Goal: Task Accomplishment & Management: Use online tool/utility

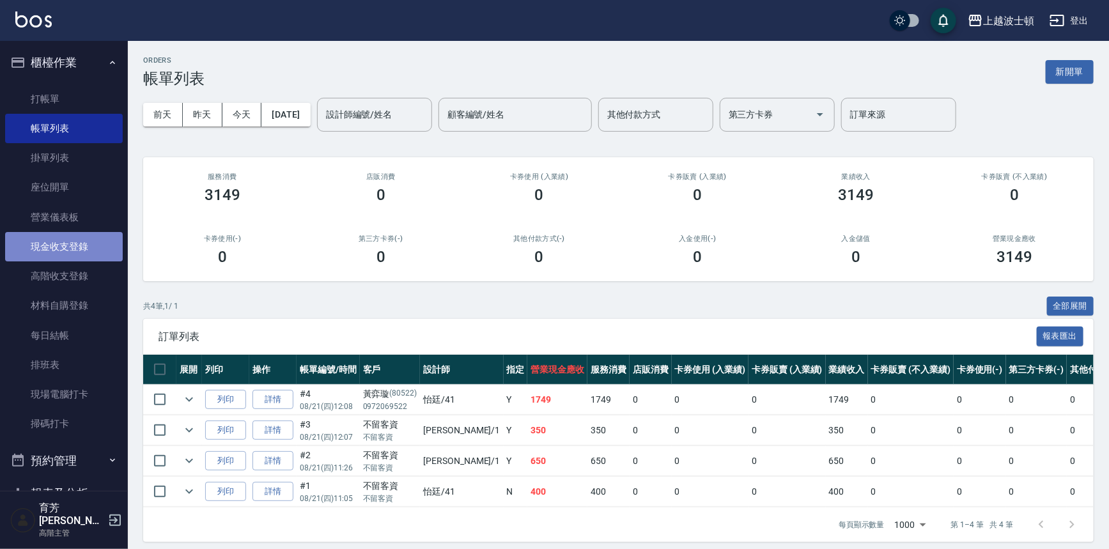
click at [64, 238] on link "現金收支登錄" at bounding box center [64, 246] width 118 height 29
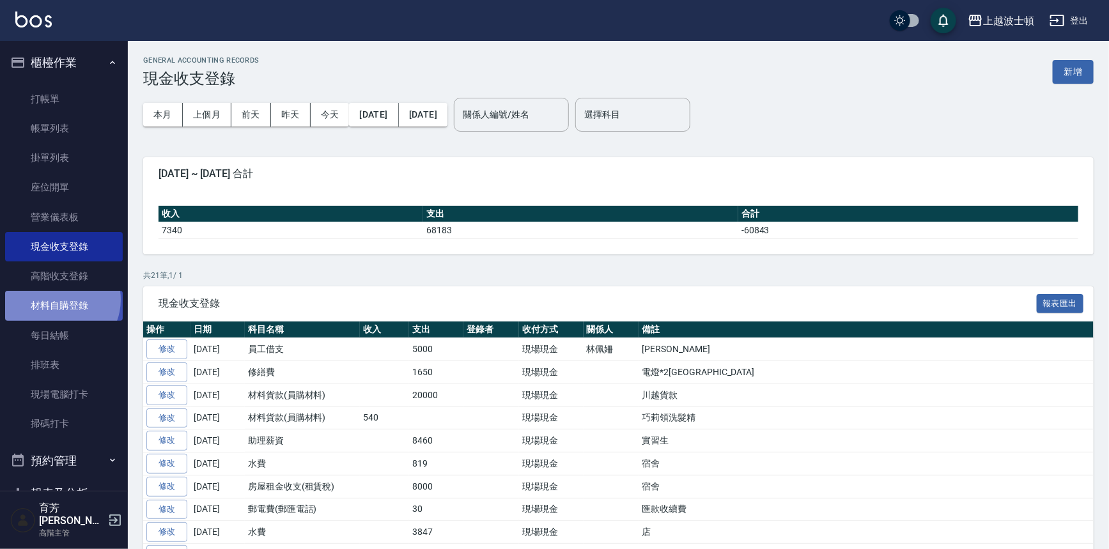
click at [59, 300] on link "材料自購登錄" at bounding box center [64, 305] width 118 height 29
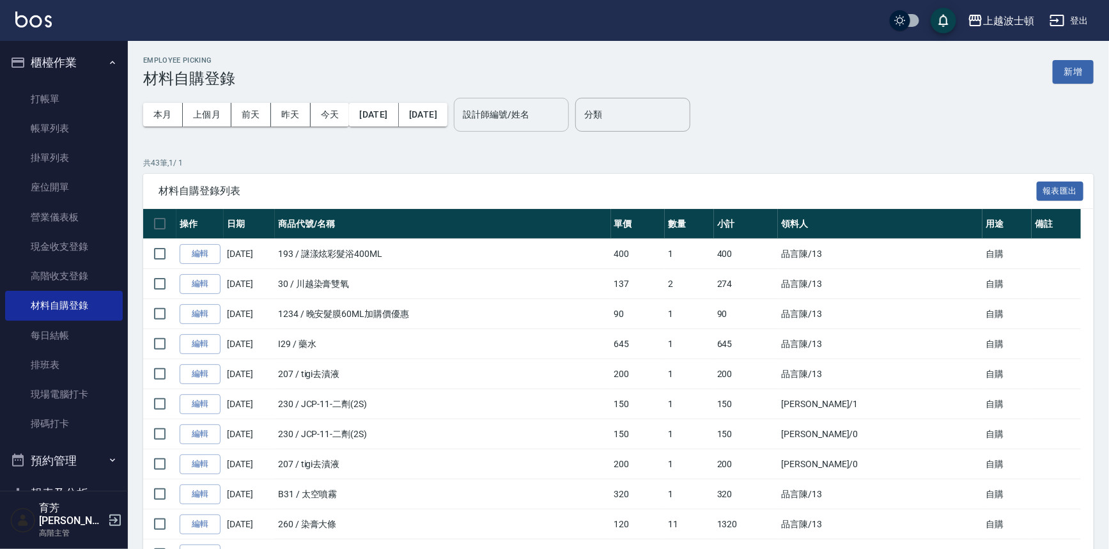
click at [524, 121] on input "設計師編號/姓名" at bounding box center [512, 115] width 104 height 22
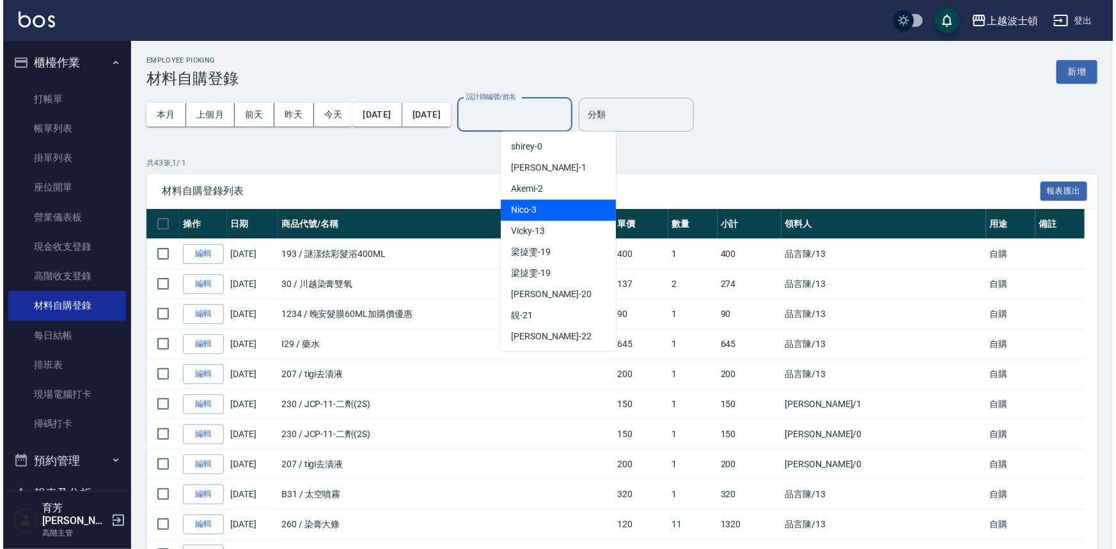
scroll to position [170, 0]
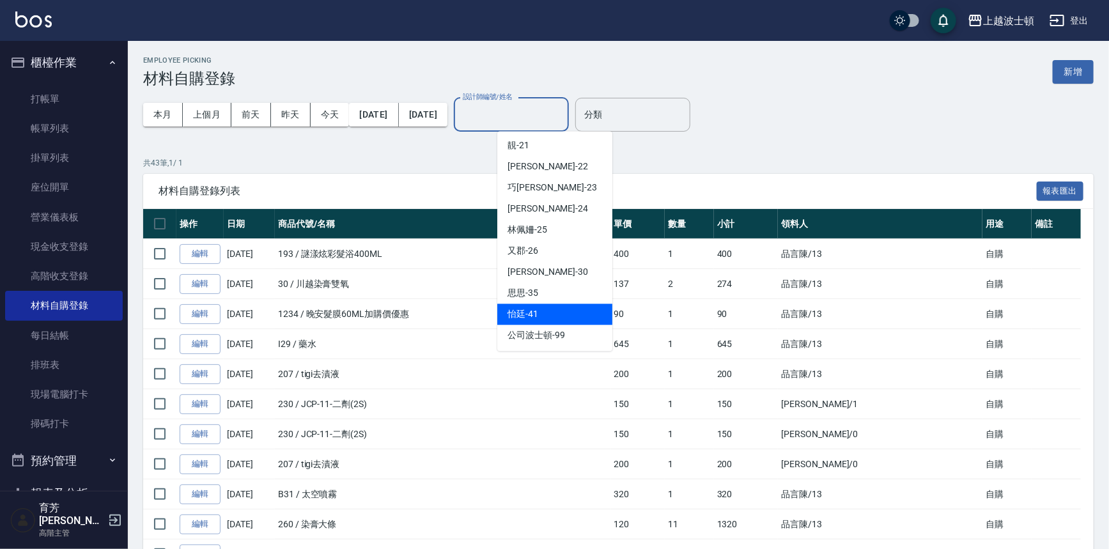
click at [530, 320] on span "怡廷 -41" at bounding box center [523, 314] width 31 height 13
type input "怡廷-41"
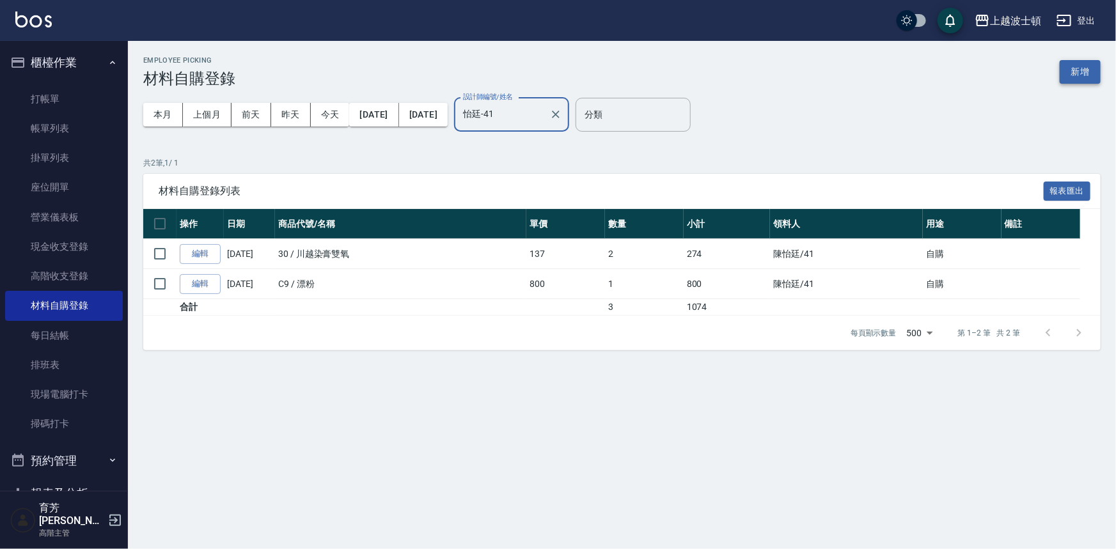
click at [1080, 67] on button "新增" at bounding box center [1080, 72] width 41 height 24
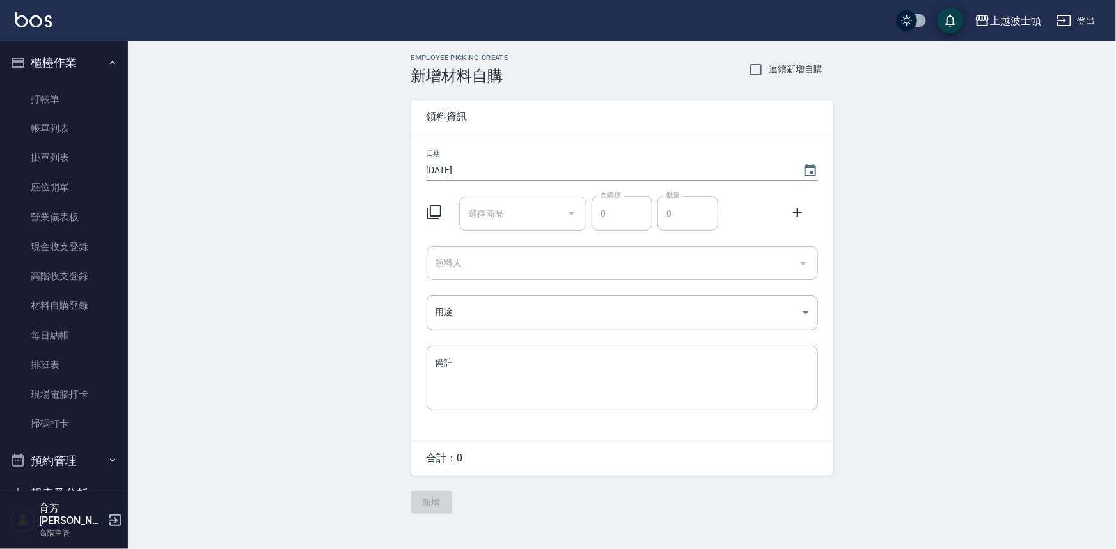
click at [500, 216] on input "選擇商品" at bounding box center [513, 214] width 97 height 22
drag, startPoint x: 500, startPoint y: 217, endPoint x: 812, endPoint y: 433, distance: 379.2
click at [795, 416] on div "日期 [DATE] 選擇商品 選擇商品 自購價 0 自購價 數量 0 數量 領料人 領料人 用途 ​ 用途 備註 x 備註" at bounding box center [622, 287] width 422 height 307
type input "禪"
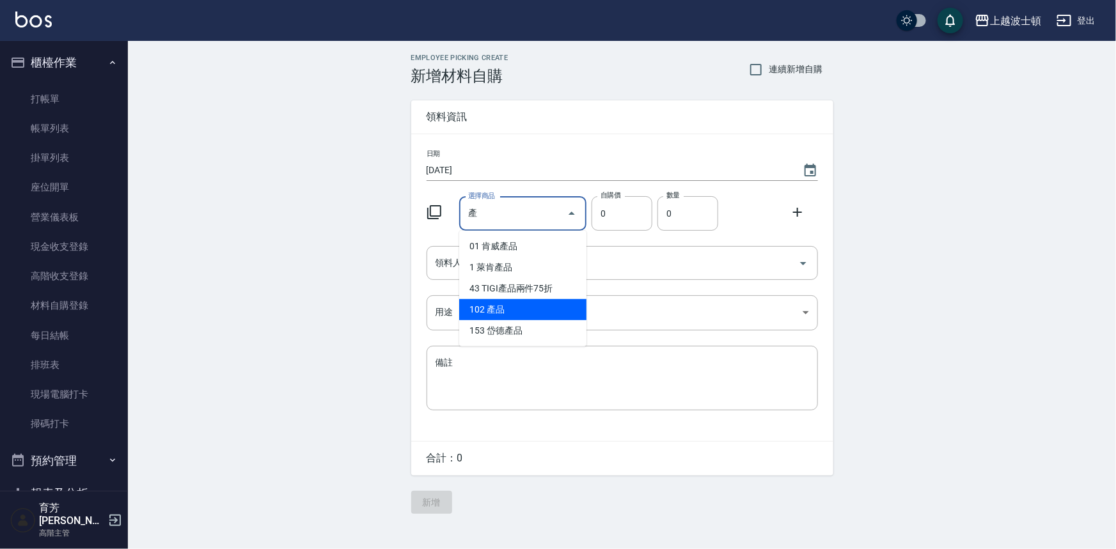
click at [478, 306] on li "102 產品" at bounding box center [522, 309] width 127 height 21
type input "產品"
type input "1"
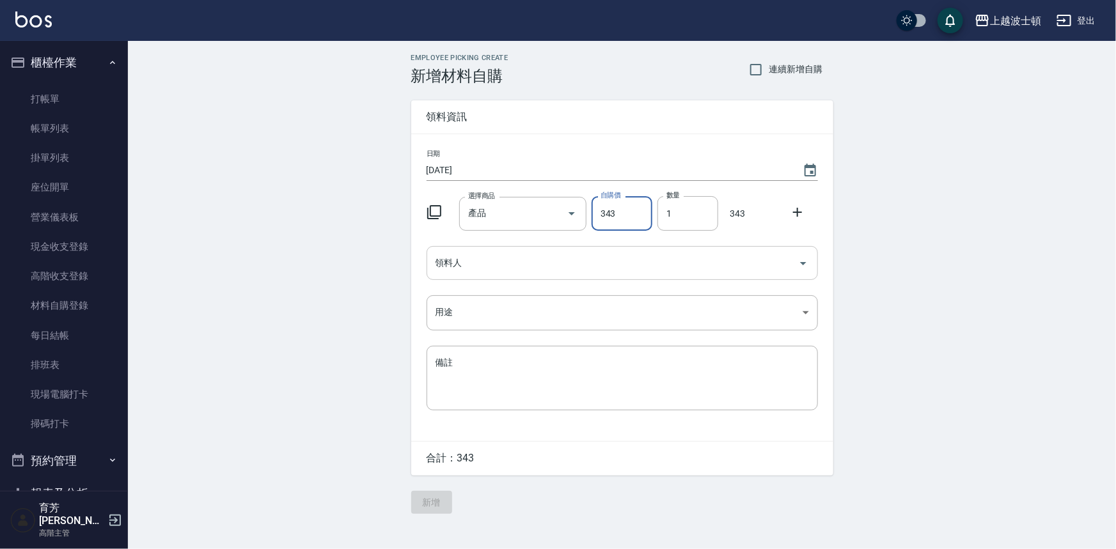
type input "343"
click at [491, 266] on input "領料人" at bounding box center [612, 263] width 361 height 22
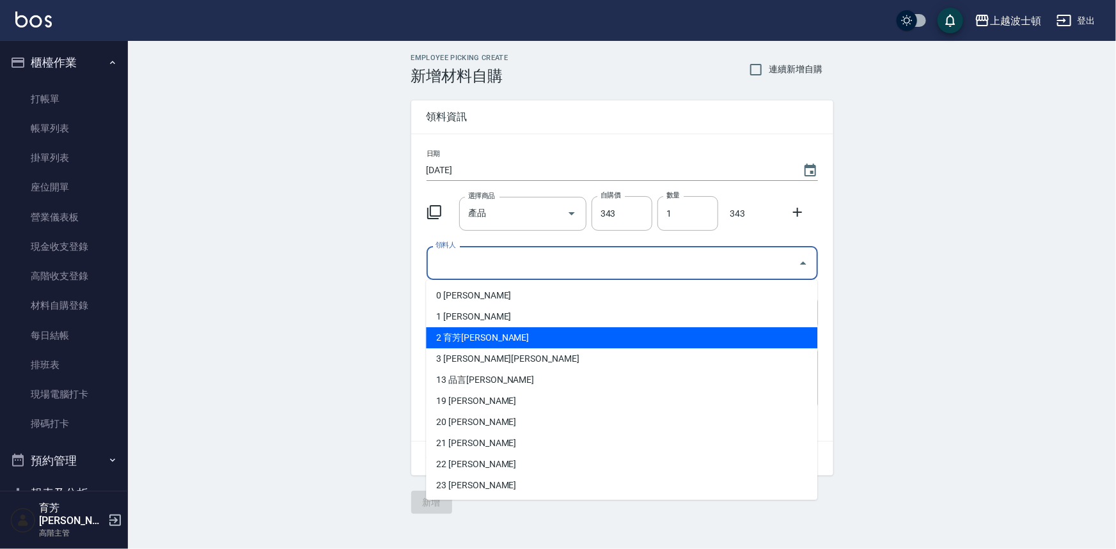
scroll to position [148, 0]
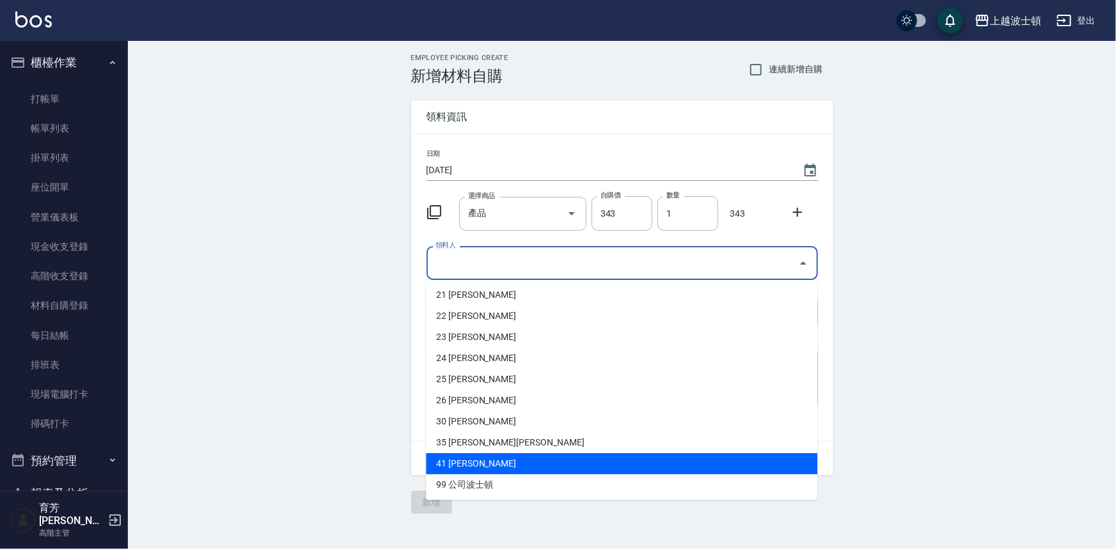
click at [450, 462] on li "41 [PERSON_NAME]" at bounding box center [621, 463] width 391 height 21
type input "陳怡廷"
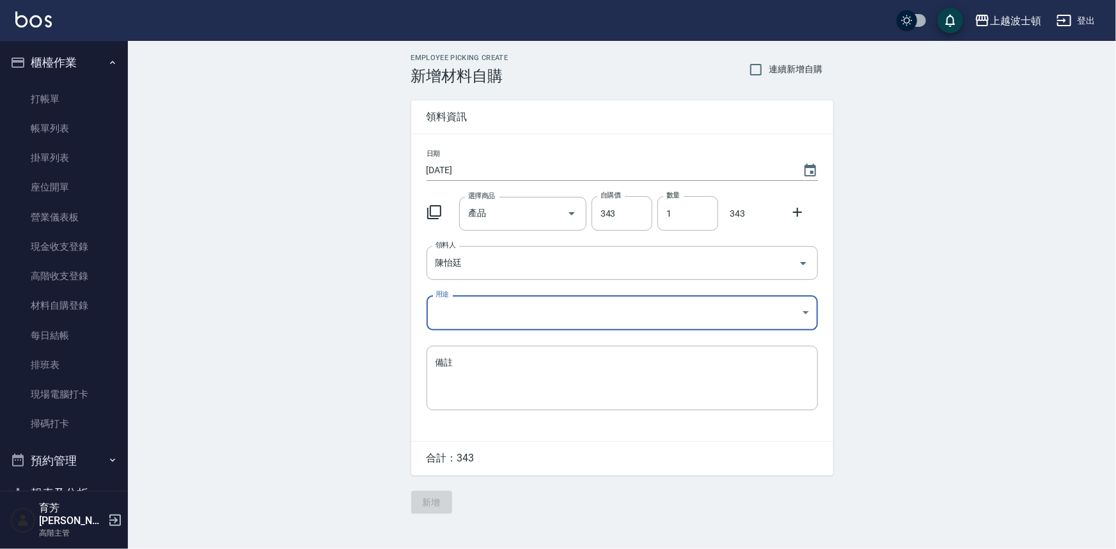
click at [455, 303] on body "上越波士頓 登出 櫃檯作業 打帳單 帳單列表 掛單列表 座位開單 營業儀表板 現金收支登錄 高階收支登錄 材料自購登錄 每日結帳 排班表 現場電腦打卡 掃碼打…" at bounding box center [558, 274] width 1116 height 549
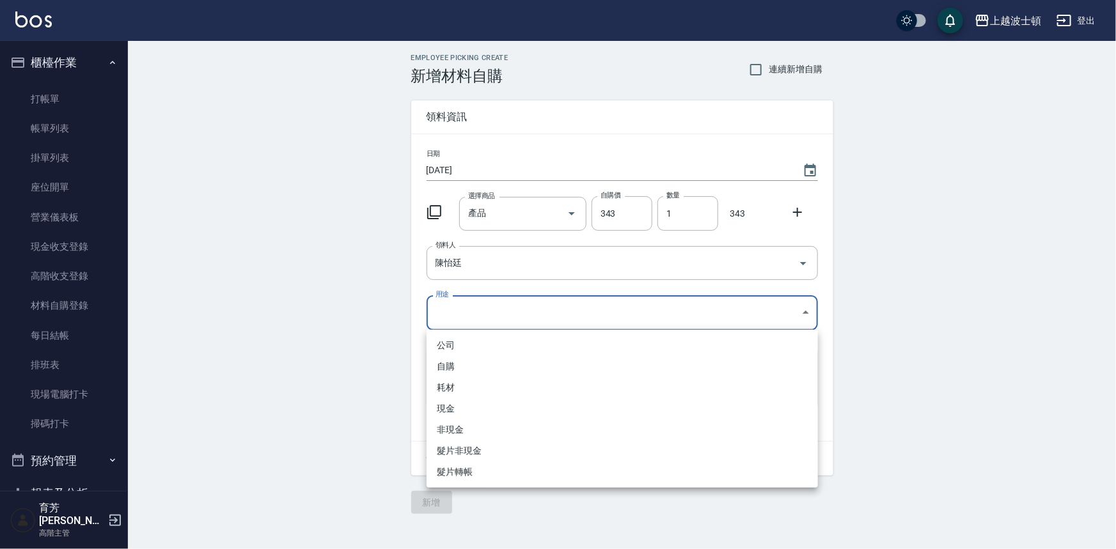
click at [450, 364] on li "自購" at bounding box center [622, 366] width 391 height 21
type input "自購"
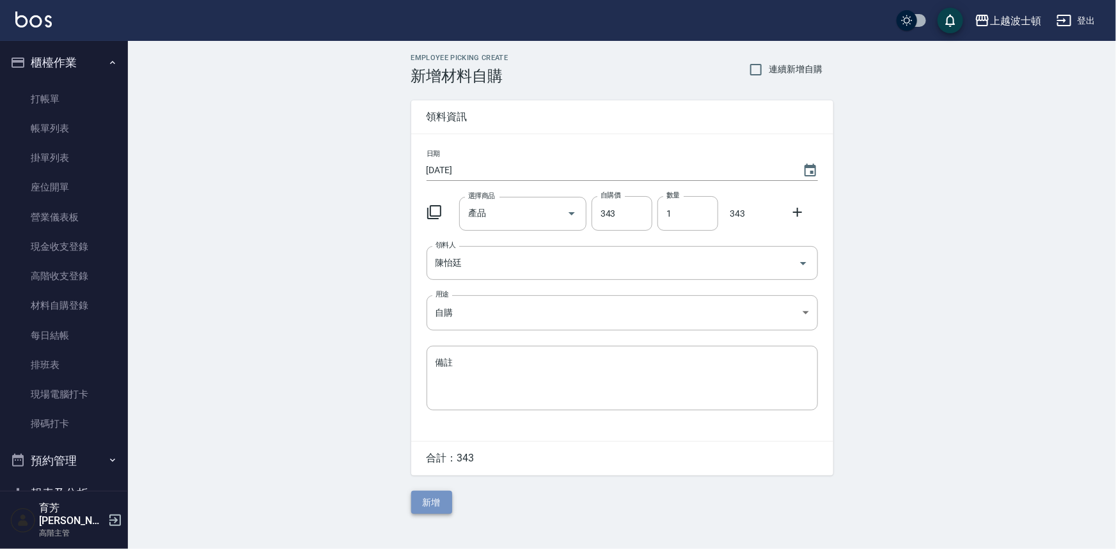
click at [430, 503] on button "新增" at bounding box center [431, 503] width 41 height 24
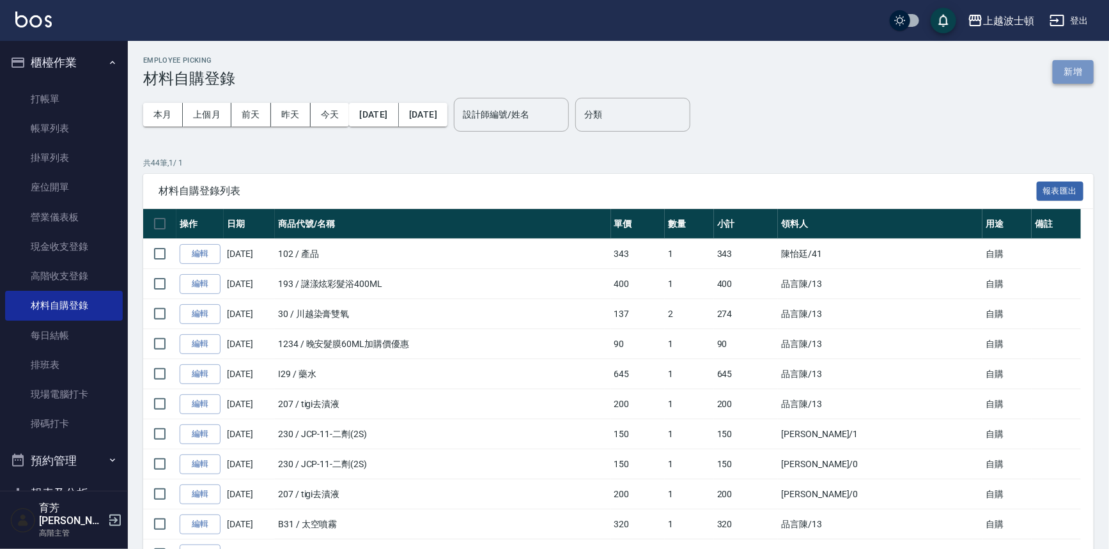
click at [1083, 77] on button "新增" at bounding box center [1073, 72] width 41 height 24
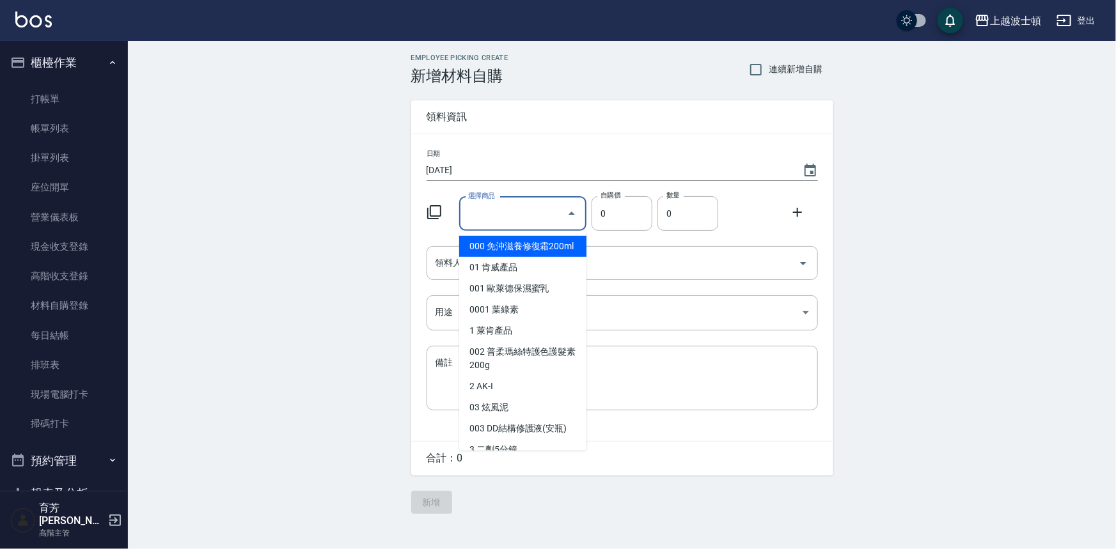
click at [532, 205] on input "選擇商品" at bounding box center [513, 214] width 97 height 22
type input "川越染膏雙氧"
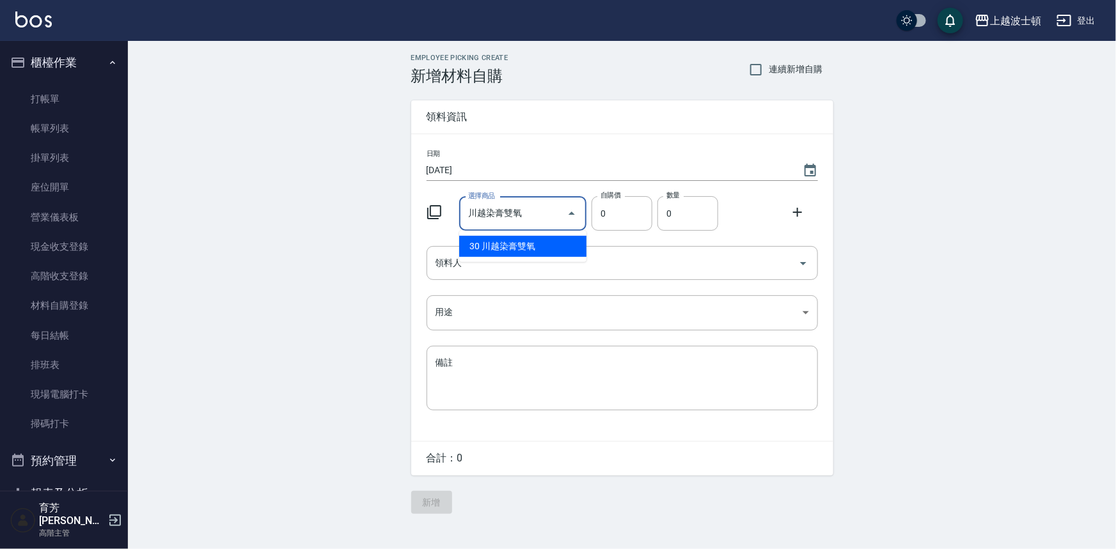
click at [583, 240] on li "30 川越染膏雙氧" at bounding box center [522, 246] width 127 height 21
type input "137"
type input "1"
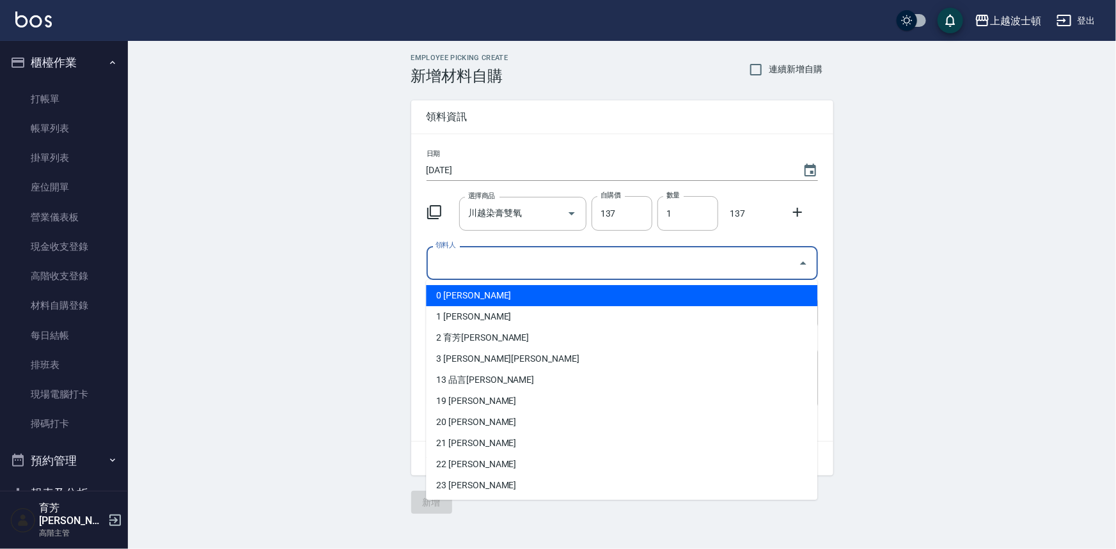
click at [470, 267] on input "領料人" at bounding box center [612, 263] width 361 height 22
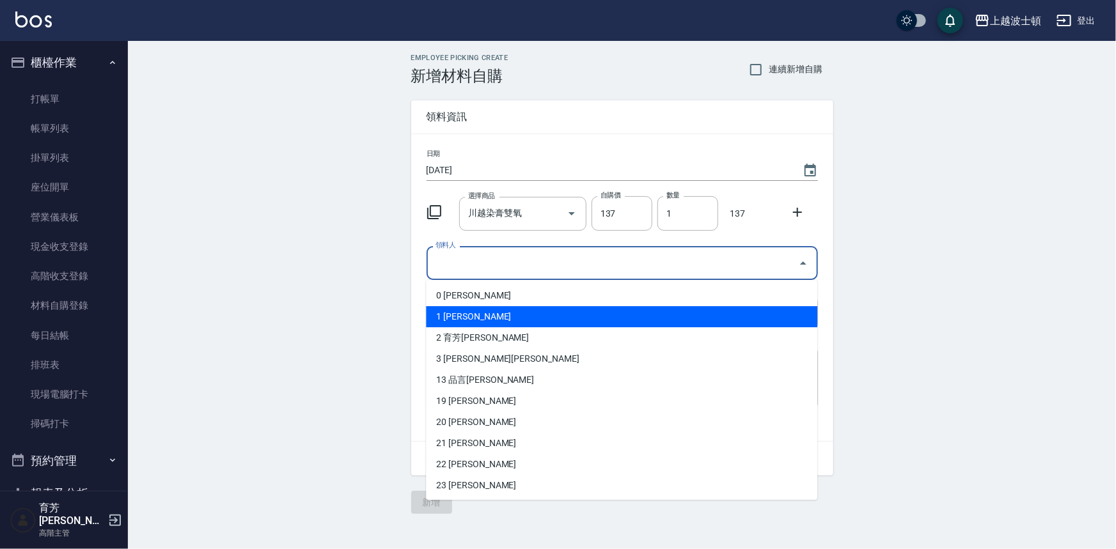
click at [457, 319] on li "1 [PERSON_NAME]" at bounding box center [621, 316] width 391 height 21
type input "[PERSON_NAME]"
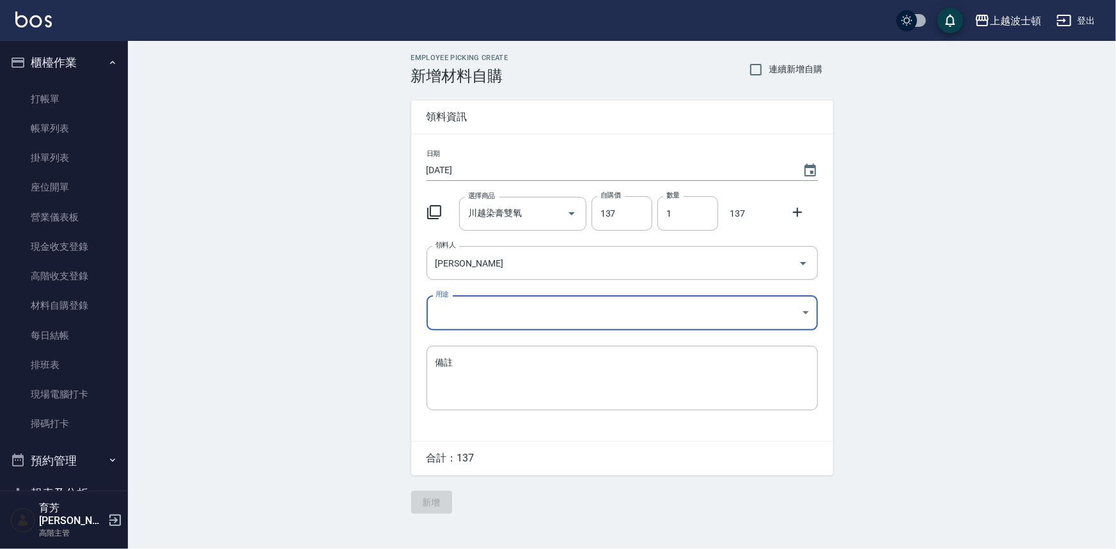
click at [448, 311] on body "上越波士頓 登出 櫃檯作業 打帳單 帳單列表 掛單列表 座位開單 營業儀表板 現金收支登錄 高階收支登錄 材料自購登錄 每日結帳 排班表 現場電腦打卡 掃碼打…" at bounding box center [558, 274] width 1116 height 549
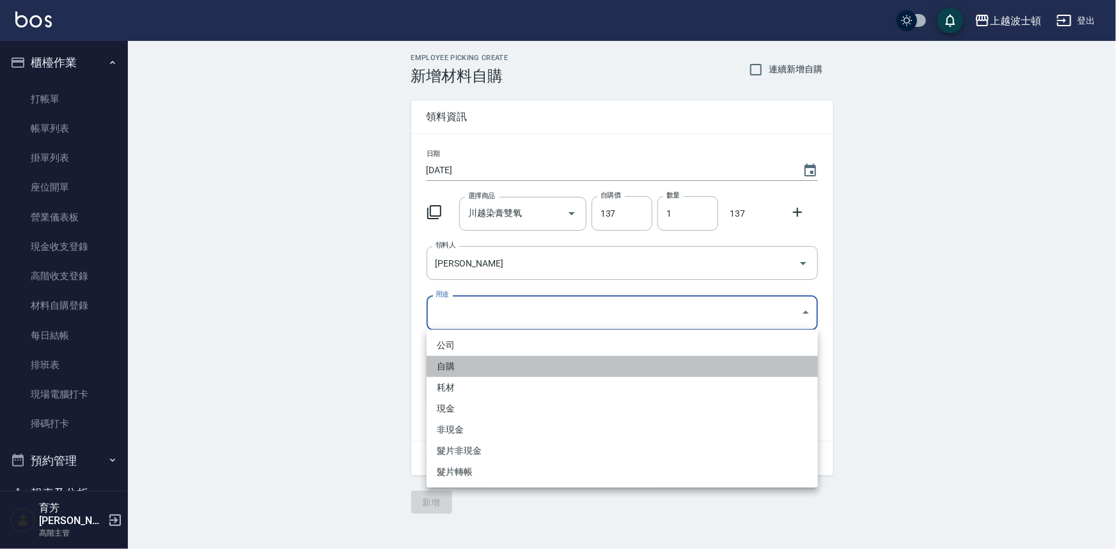
click at [448, 361] on li "自購" at bounding box center [622, 366] width 391 height 21
type input "自購"
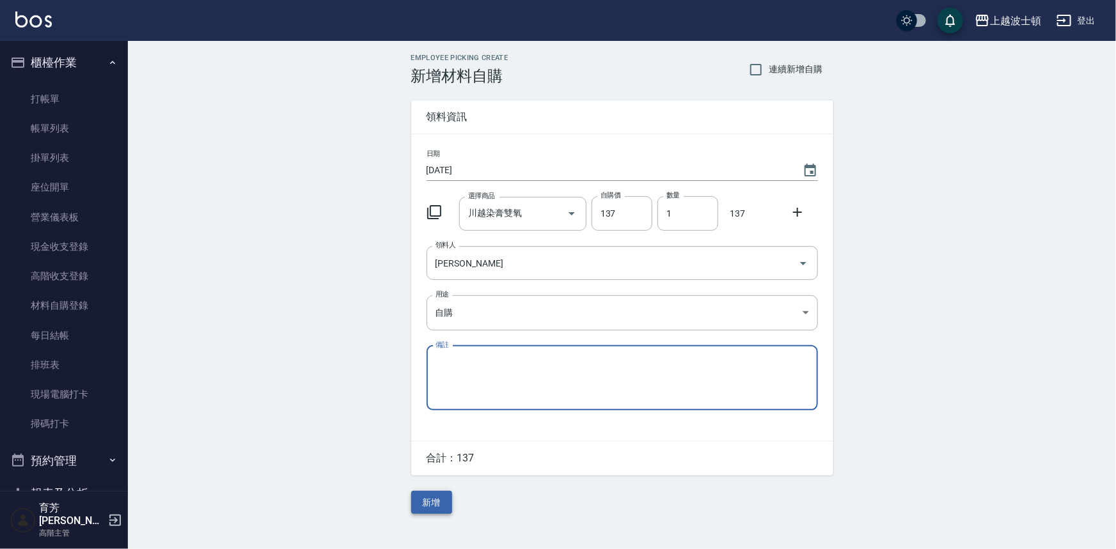
click at [437, 498] on button "新增" at bounding box center [431, 503] width 41 height 24
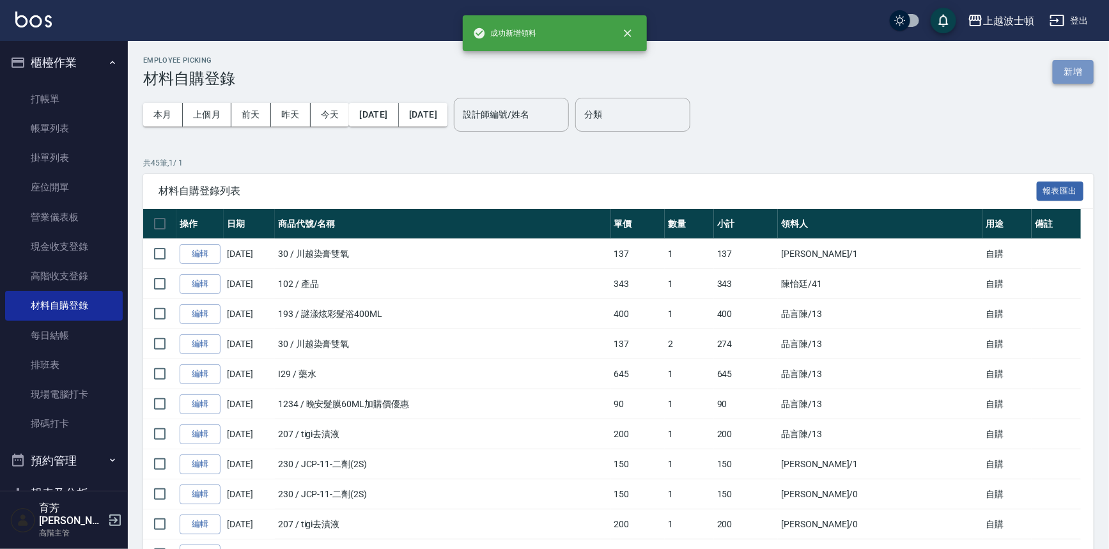
click at [1074, 70] on button "新增" at bounding box center [1073, 72] width 41 height 24
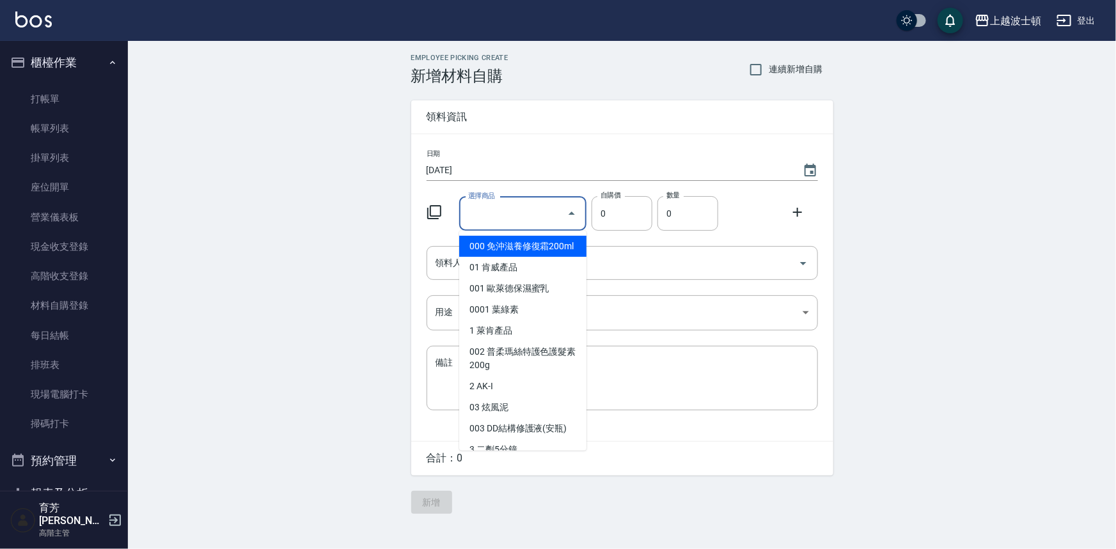
click at [505, 221] on input "選擇商品" at bounding box center [513, 214] width 97 height 22
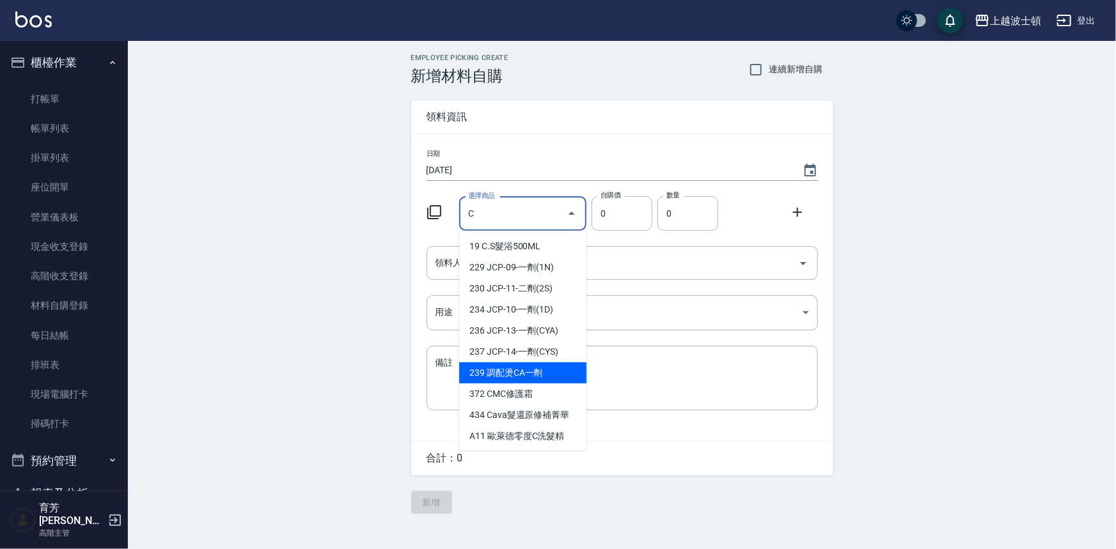
click at [502, 372] on li "239 調配燙CA一劑" at bounding box center [522, 373] width 127 height 21
type input "調配燙CA一劑"
type input "230"
type input "1"
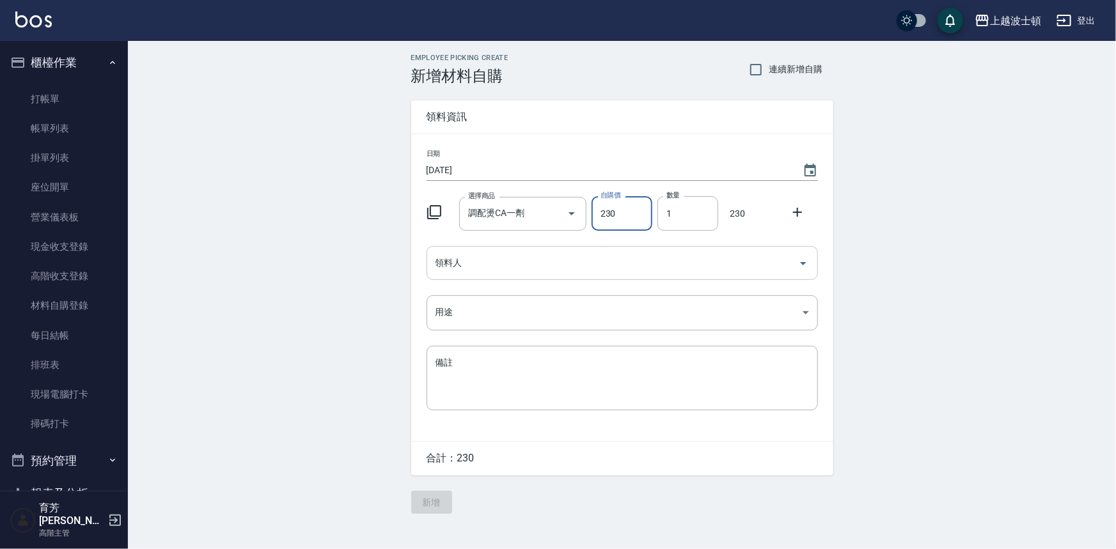
click at [478, 274] on div "領料人" at bounding box center [622, 263] width 391 height 34
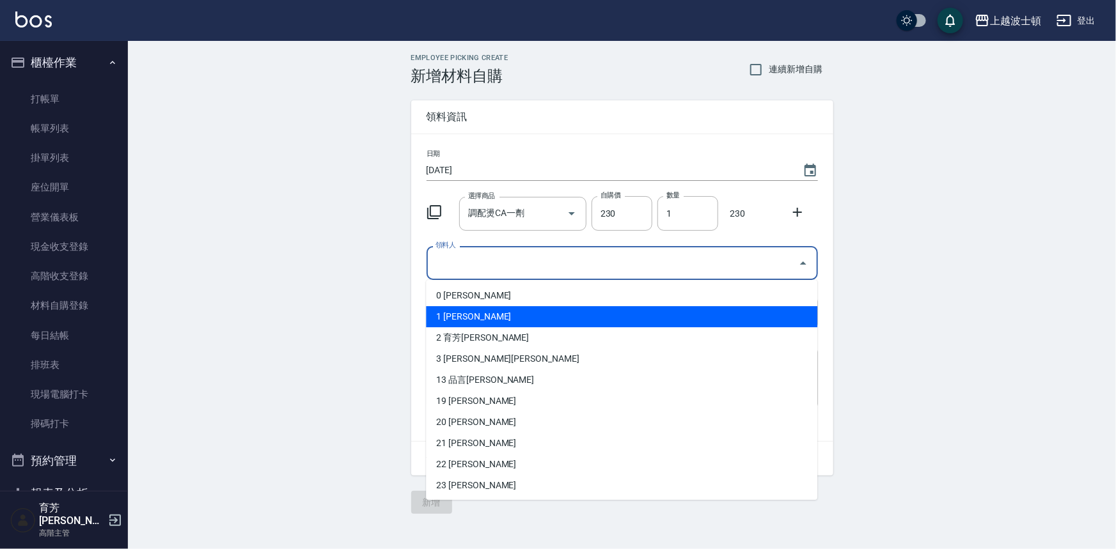
click at [458, 316] on li "1 [PERSON_NAME]" at bounding box center [621, 316] width 391 height 21
type input "[PERSON_NAME]"
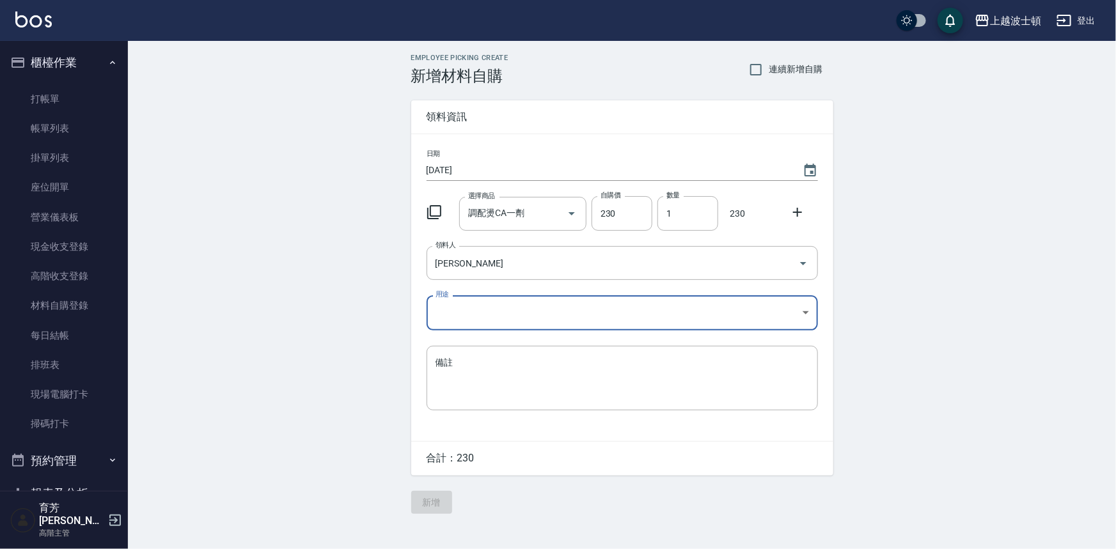
click at [445, 300] on body "上越波士頓 登出 櫃檯作業 打帳單 帳單列表 掛單列表 座位開單 營業儀表板 現金收支登錄 高階收支登錄 材料自購登錄 每日結帳 排班表 現場電腦打卡 掃碼打…" at bounding box center [558, 274] width 1116 height 549
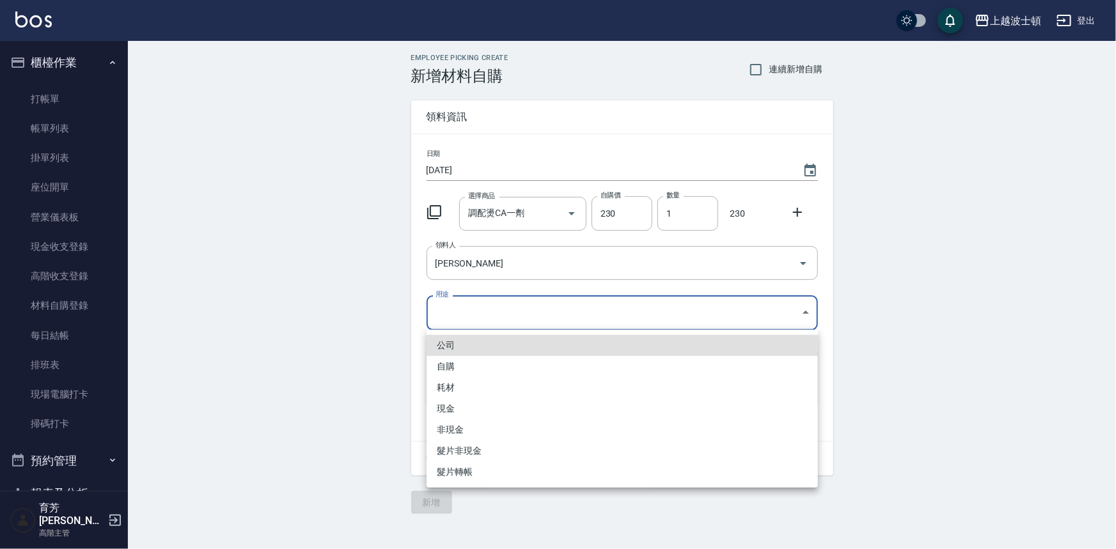
drag, startPoint x: 451, startPoint y: 361, endPoint x: 448, endPoint y: 389, distance: 28.4
click at [451, 363] on li "自購" at bounding box center [622, 366] width 391 height 21
type input "自購"
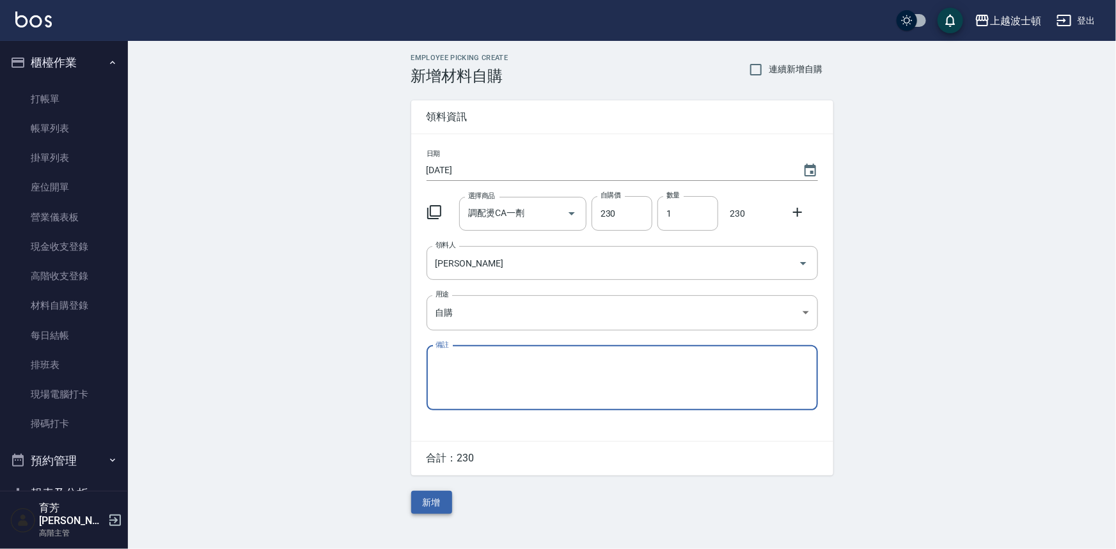
click at [439, 499] on button "新增" at bounding box center [431, 503] width 41 height 24
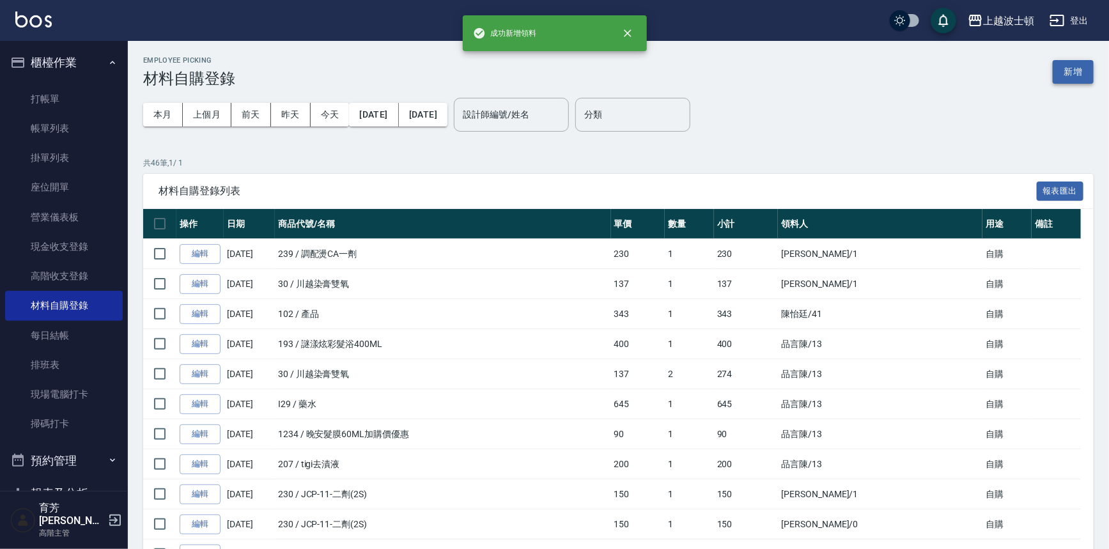
click at [1070, 71] on button "新增" at bounding box center [1073, 72] width 41 height 24
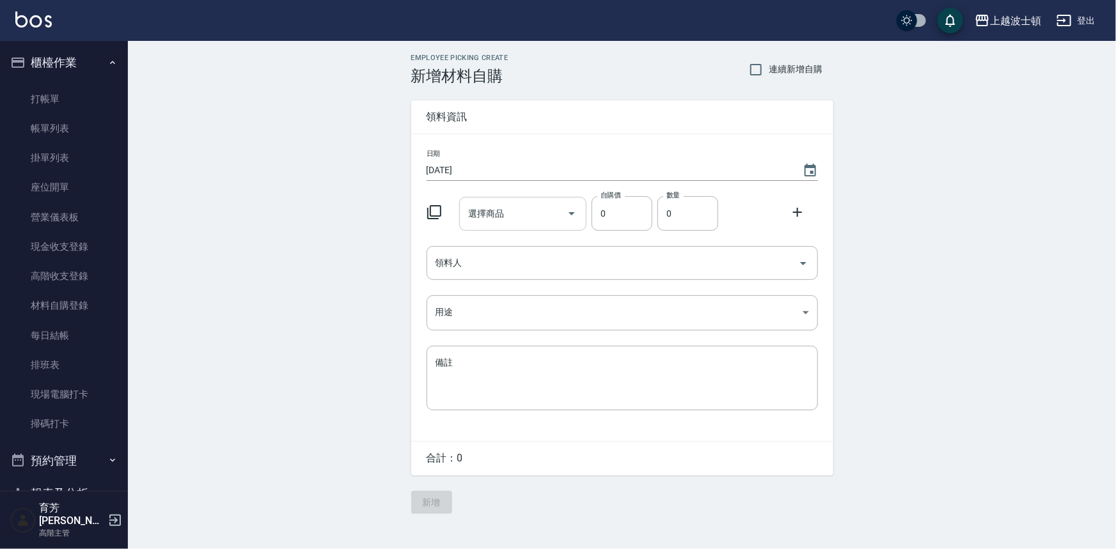
click at [512, 221] on input "選擇商品" at bounding box center [513, 214] width 97 height 22
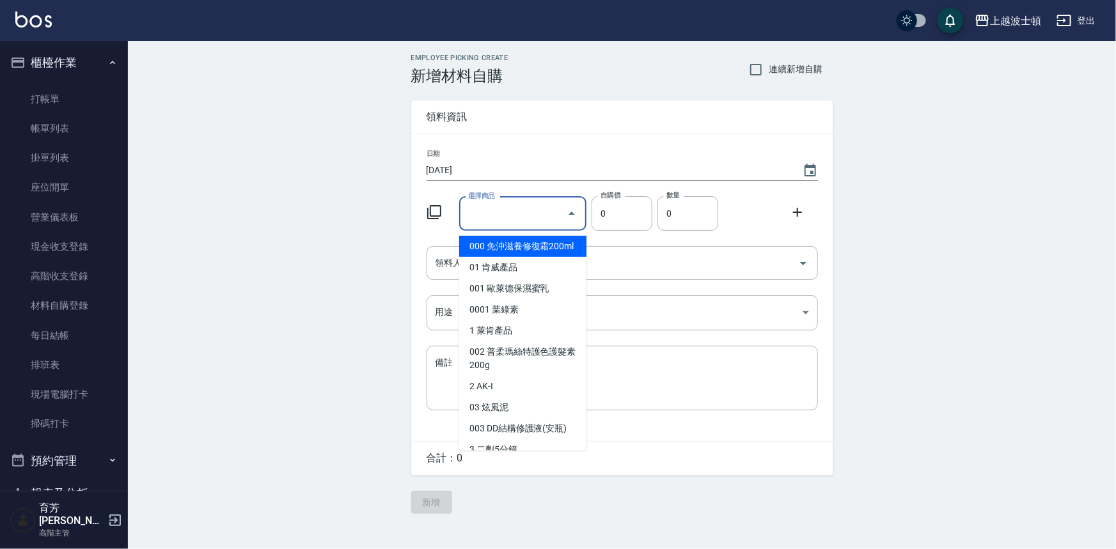
type input "柔多舒活頭皮防衛乳霜150ml"
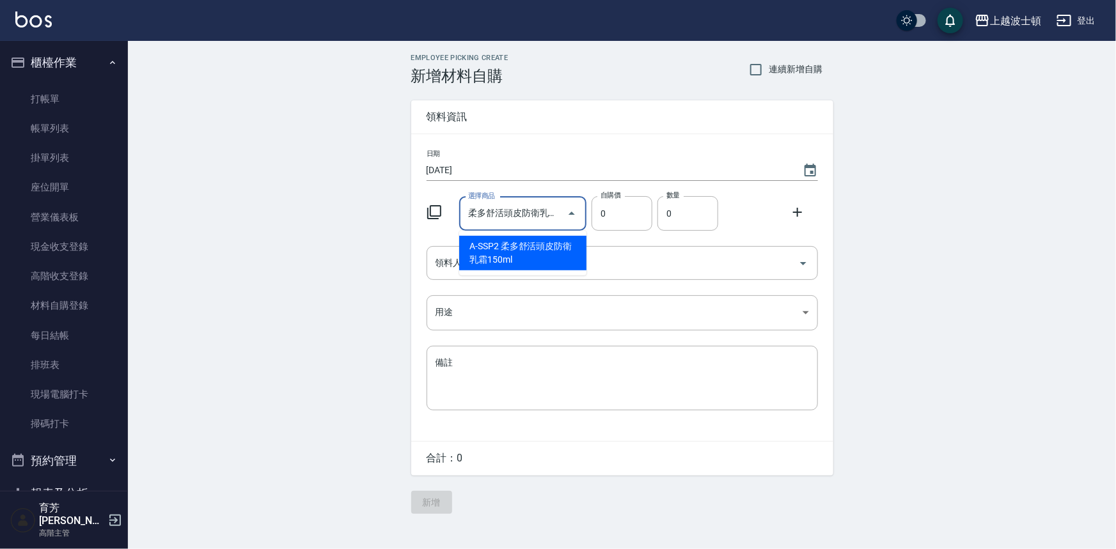
click at [561, 249] on li "A-SSP2 柔多舒活頭皮防衛乳霜150ml" at bounding box center [522, 253] width 127 height 35
type input "160"
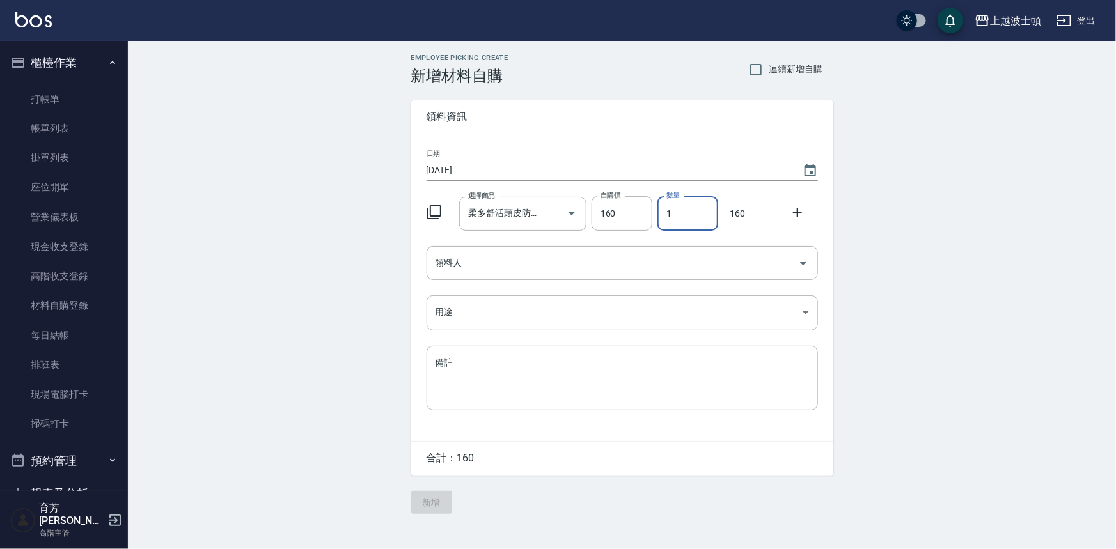
drag, startPoint x: 682, startPoint y: 217, endPoint x: 657, endPoint y: 219, distance: 25.0
click at [657, 219] on input "1" at bounding box center [687, 213] width 61 height 35
click at [487, 275] on div "領料人" at bounding box center [622, 263] width 391 height 34
type input "3"
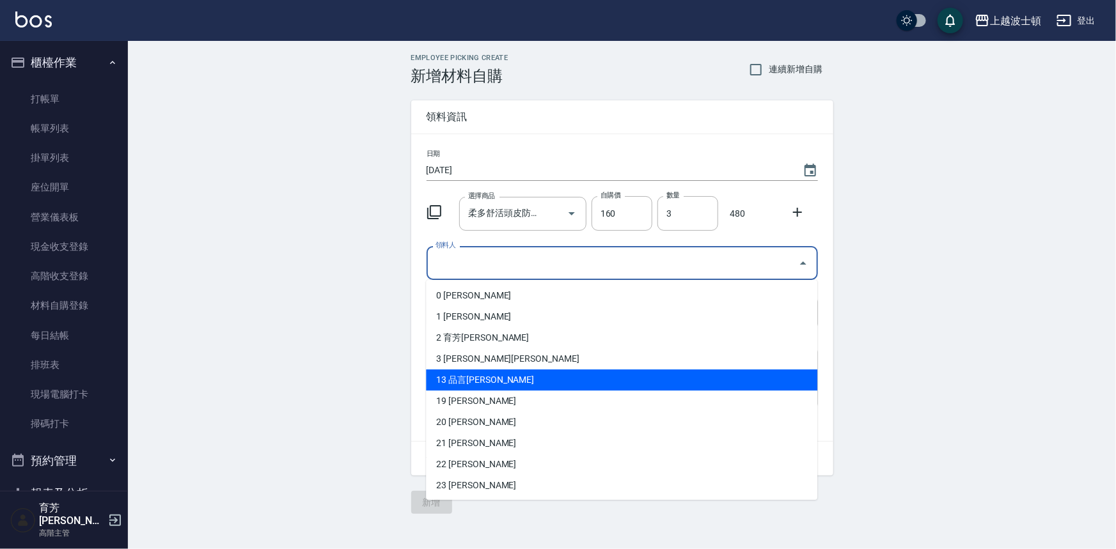
drag, startPoint x: 467, startPoint y: 382, endPoint x: 464, endPoint y: 372, distance: 10.7
click at [467, 382] on li "13 品言[PERSON_NAME]" at bounding box center [621, 380] width 391 height 21
type input "品言陳"
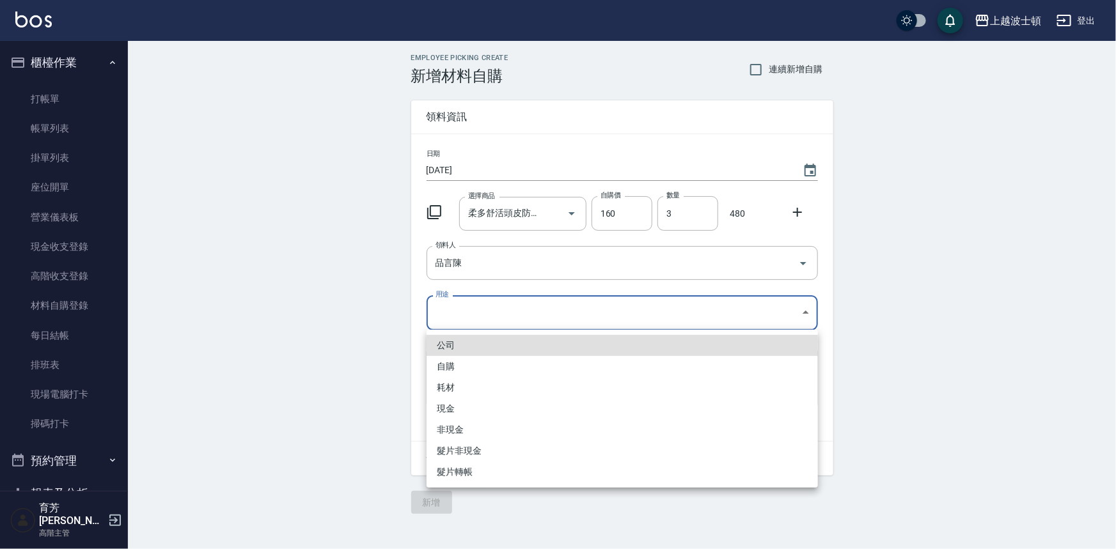
click at [448, 311] on body "上越波士頓 登出 櫃檯作業 打帳單 帳單列表 掛單列表 座位開單 營業儀表板 現金收支登錄 高階收支登錄 材料自購登錄 每日結帳 排班表 現場電腦打卡 掃碼打…" at bounding box center [558, 274] width 1116 height 549
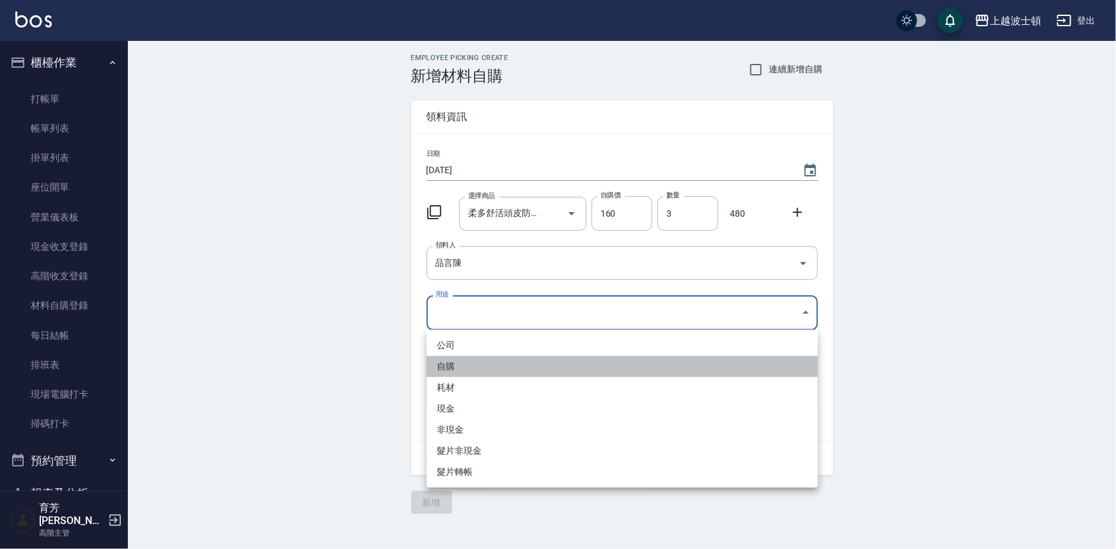
click at [445, 361] on li "自購" at bounding box center [622, 366] width 391 height 21
type input "自購"
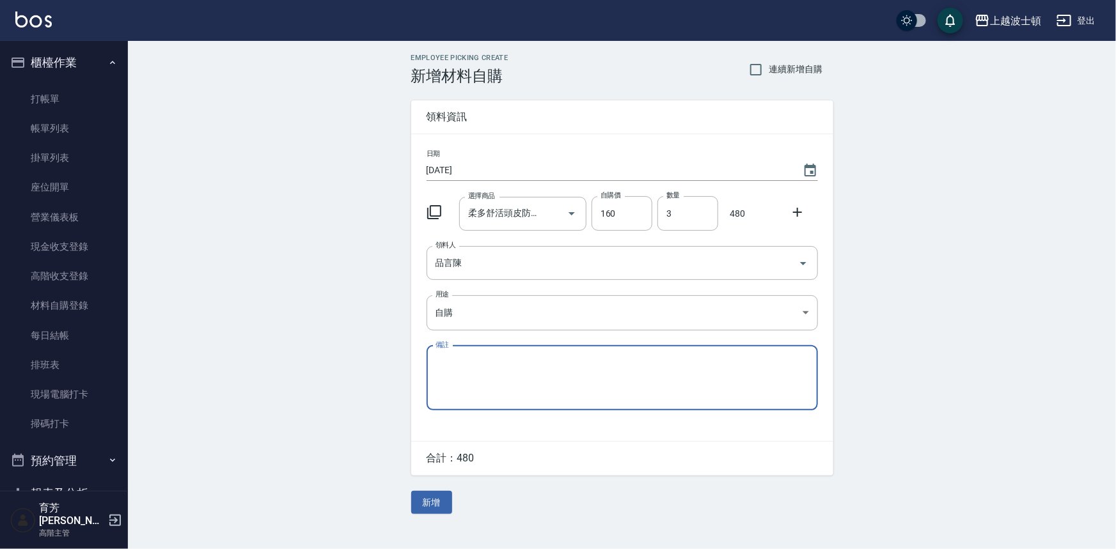
click at [444, 496] on button "新增" at bounding box center [431, 503] width 41 height 24
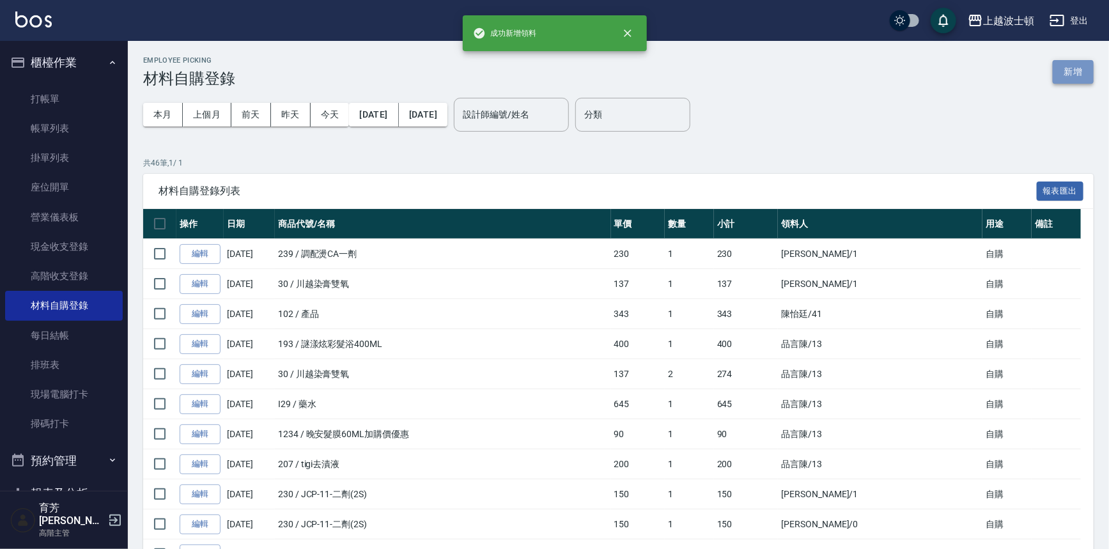
click at [1078, 64] on button "新增" at bounding box center [1073, 72] width 41 height 24
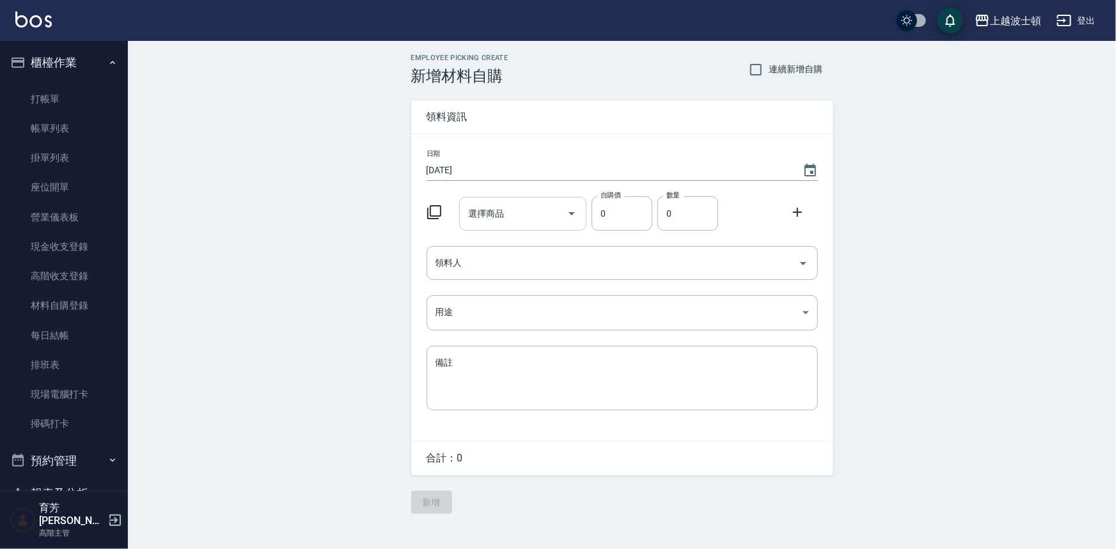
click at [503, 205] on input "選擇商品" at bounding box center [513, 214] width 97 height 22
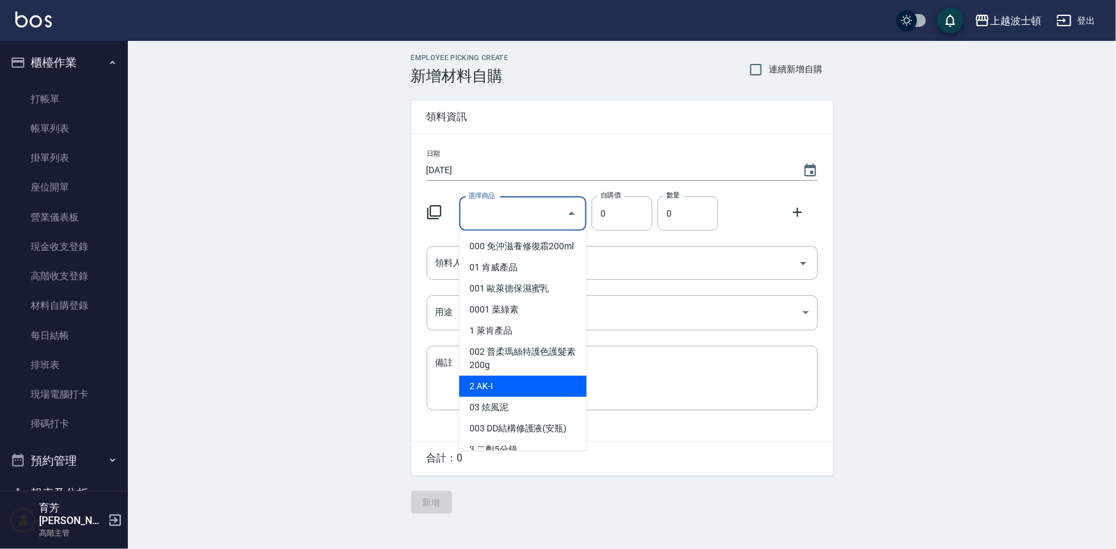
type input "m"
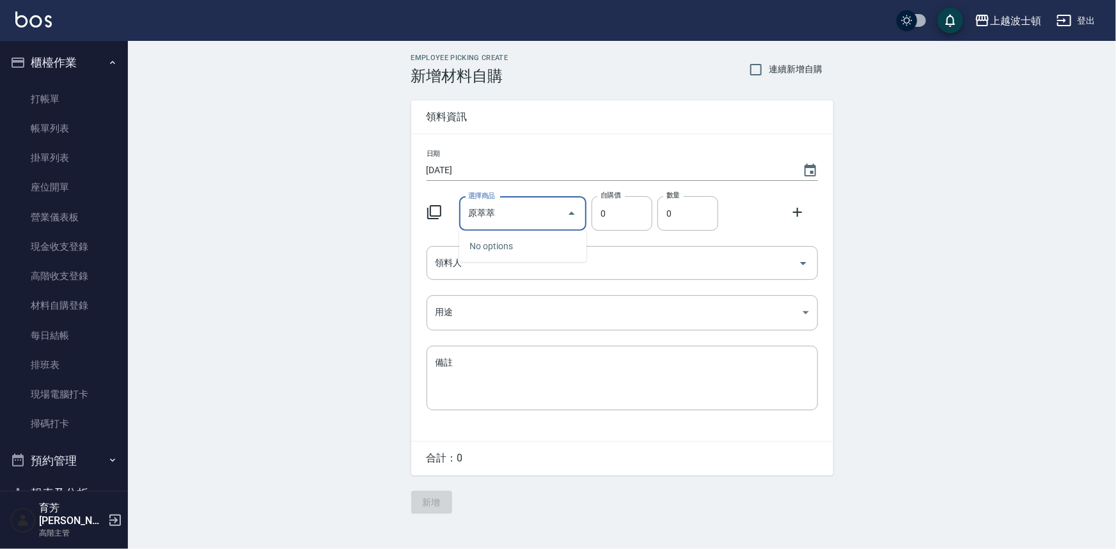
click at [504, 220] on input "原萃萃" at bounding box center [513, 214] width 97 height 22
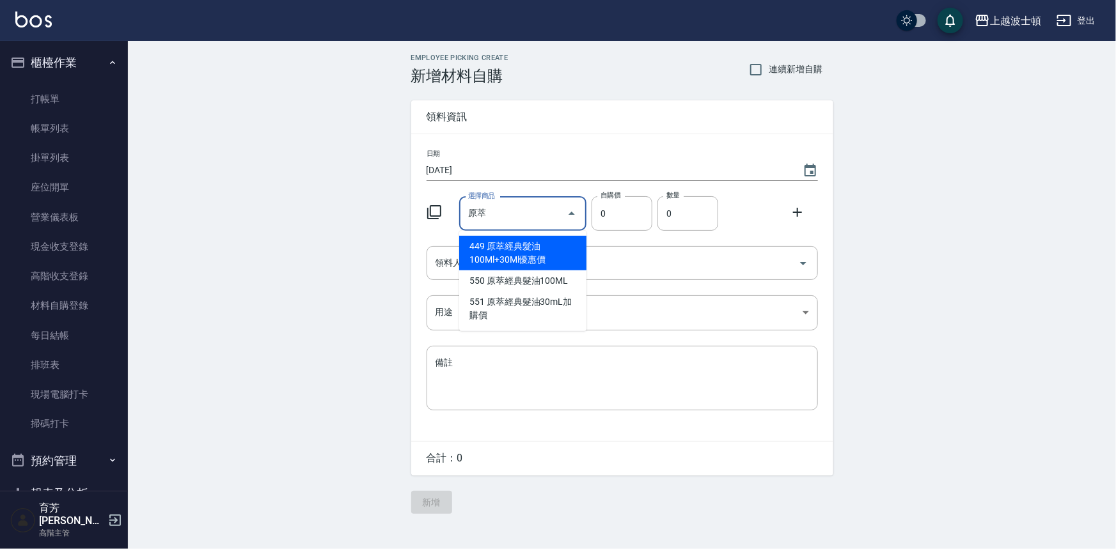
click at [496, 247] on li "449 原萃經典髮油100Ml+30Ml優惠價" at bounding box center [522, 253] width 127 height 35
type input "原萃經典髮油100Ml+30Ml優惠價"
type input "790"
type input "1"
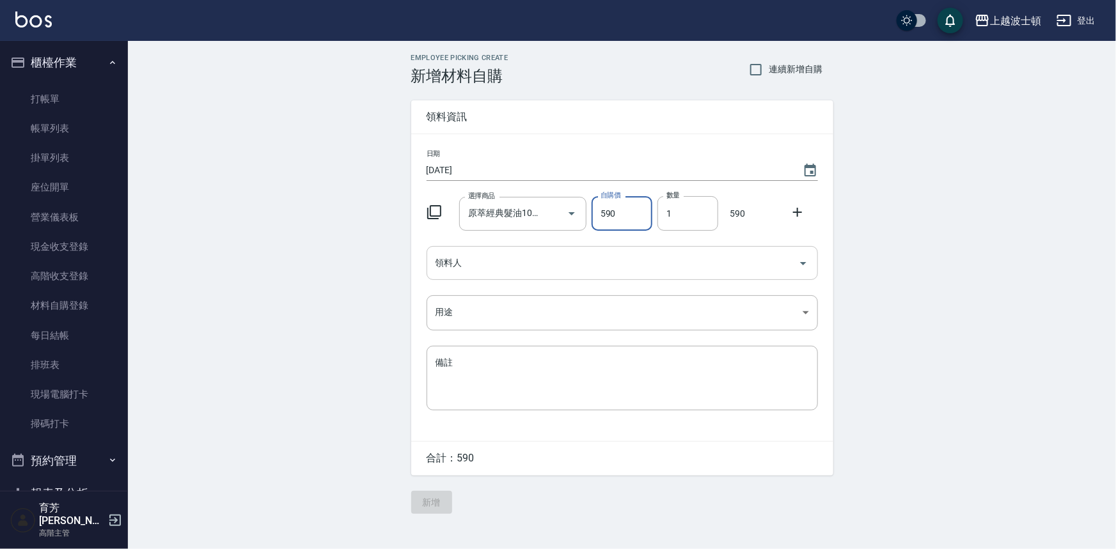
type input "590"
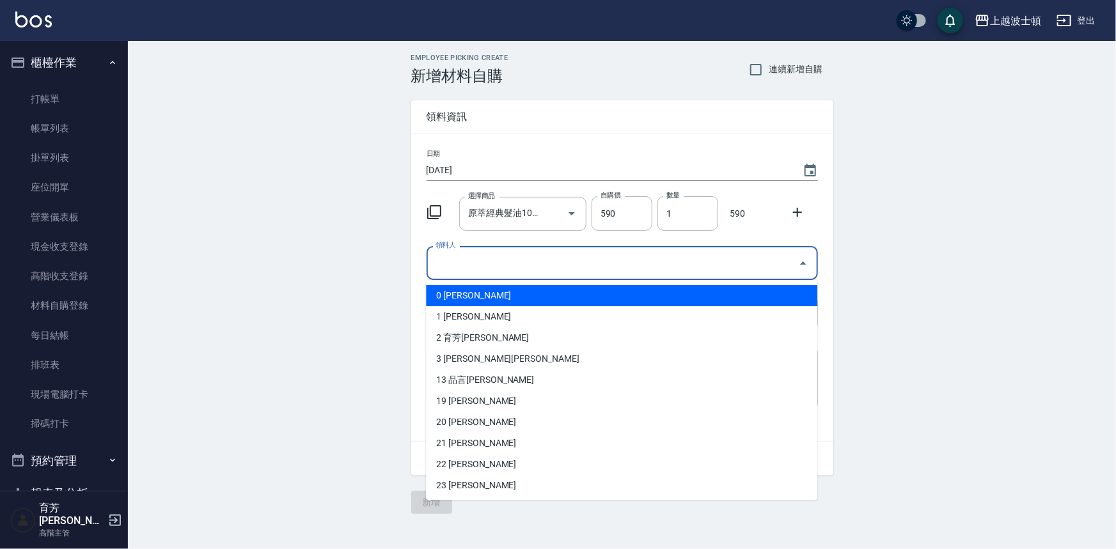
click at [450, 265] on input "領料人" at bounding box center [612, 263] width 361 height 22
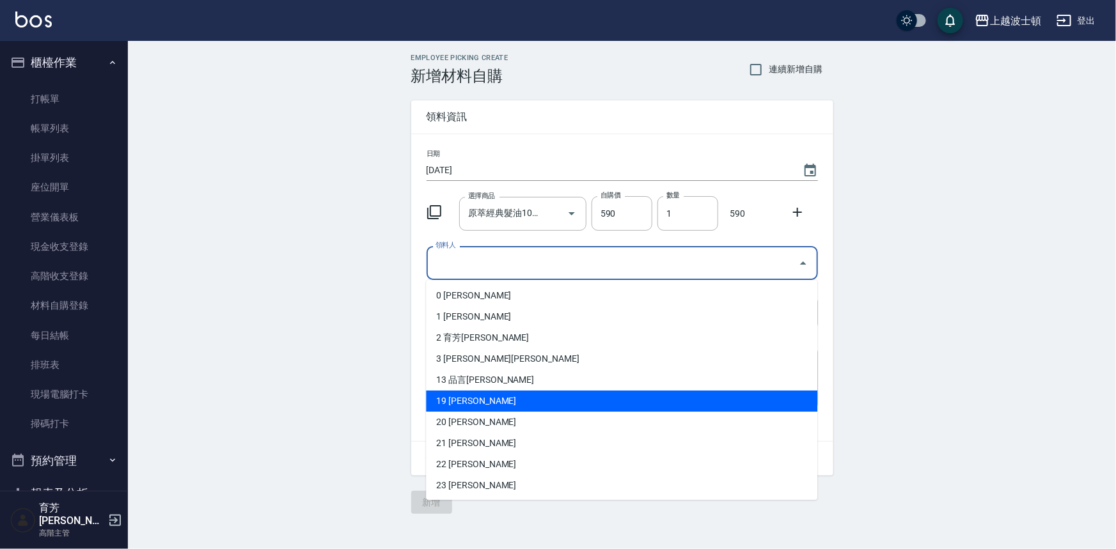
drag, startPoint x: 810, startPoint y: 405, endPoint x: 809, endPoint y: 469, distance: 64.6
click at [811, 469] on ul "0 [PERSON_NAME]張 1 淑真[PERSON_NAME] 2 育芳蔡 3 銘娟[PERSON_NAME] 13 品言陳 19 [PERSON_NA…" at bounding box center [621, 390] width 391 height 220
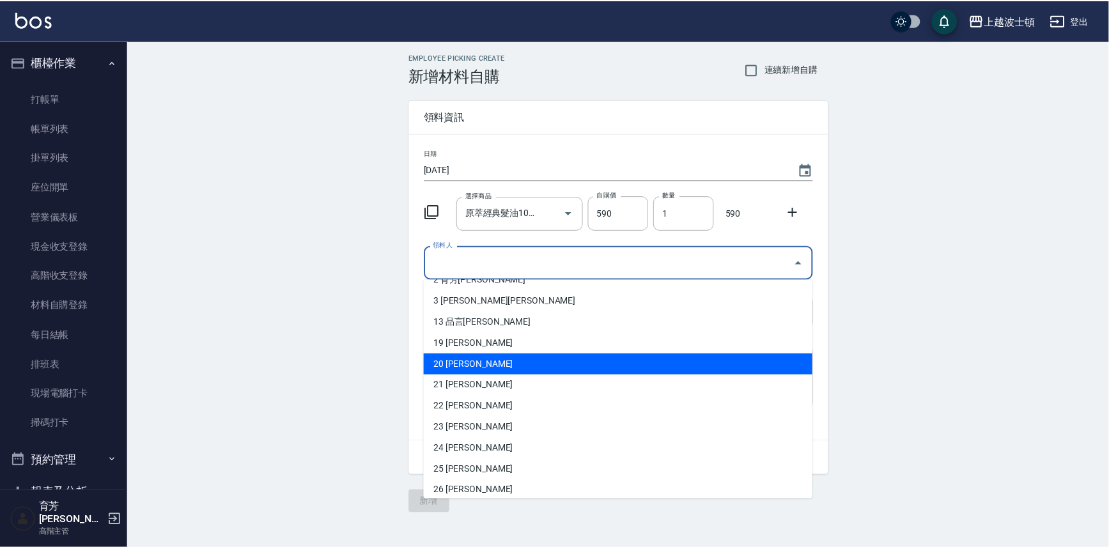
scroll to position [79, 0]
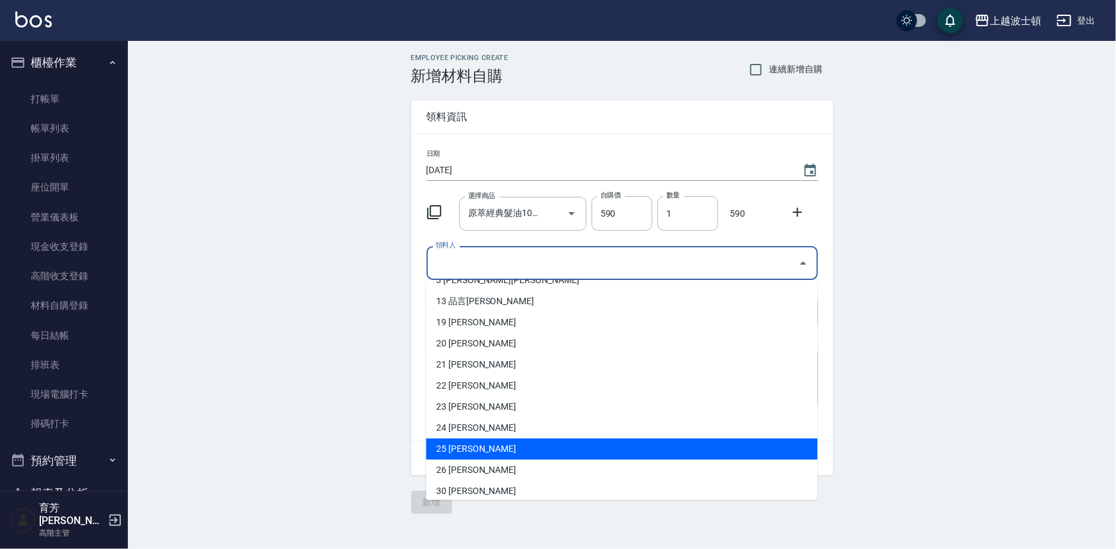
click at [449, 441] on li "25 [PERSON_NAME]" at bounding box center [621, 449] width 391 height 21
type input "林佩姍"
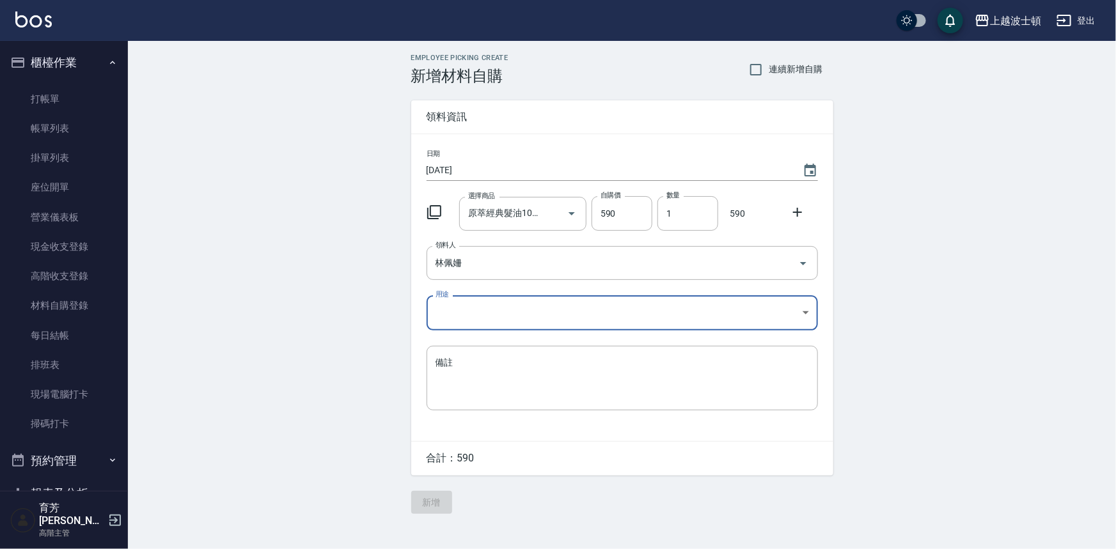
click at [467, 306] on body "上越波士頓 登出 櫃檯作業 打帳單 帳單列表 掛單列表 座位開單 營業儀表板 現金收支登錄 高階收支登錄 材料自購登錄 每日結帳 排班表 現場電腦打卡 掃碼打…" at bounding box center [558, 274] width 1116 height 549
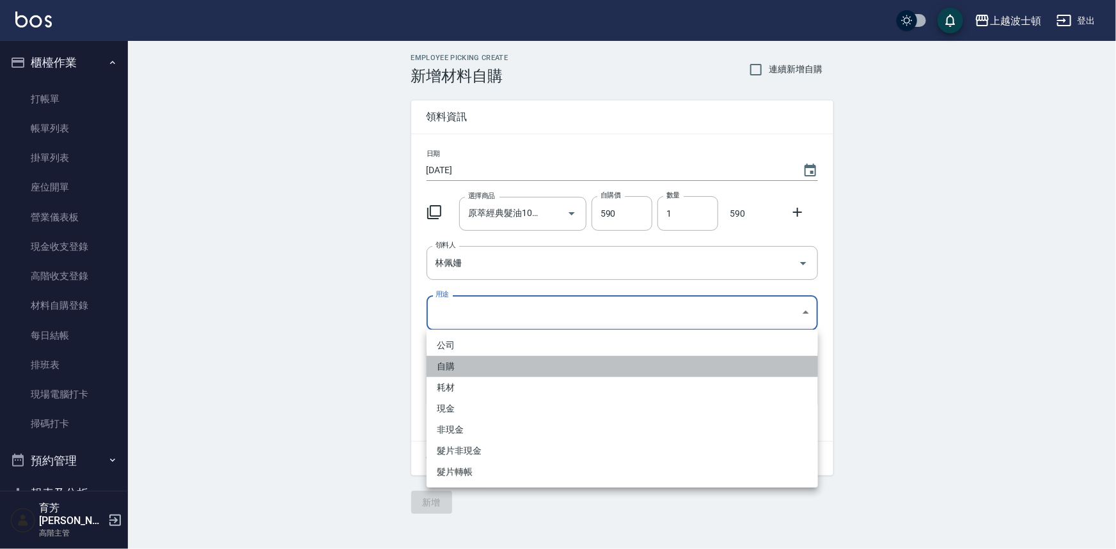
click at [446, 369] on li "自購" at bounding box center [622, 366] width 391 height 21
type input "自購"
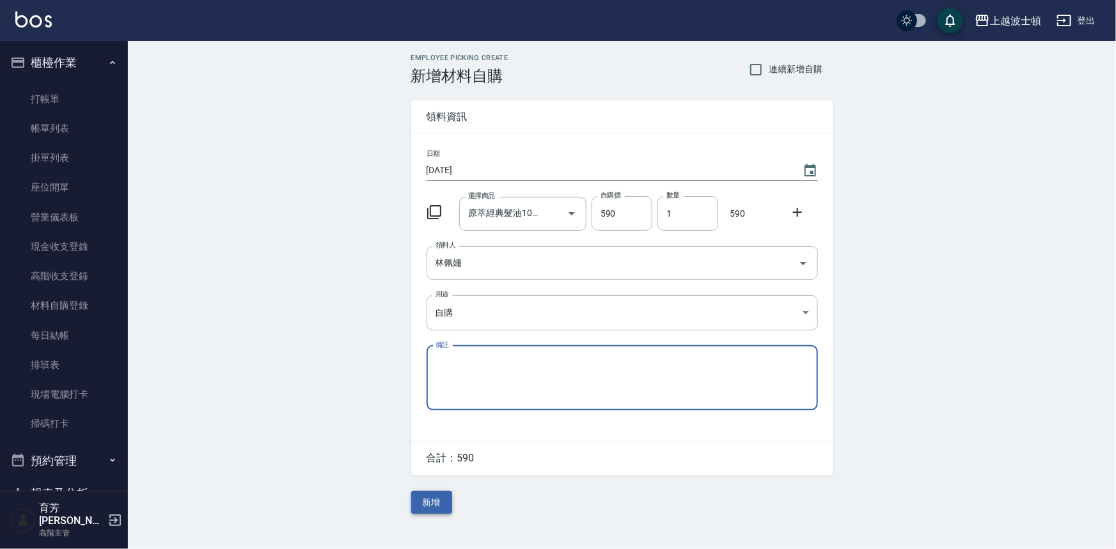
click at [438, 498] on button "新增" at bounding box center [431, 503] width 41 height 24
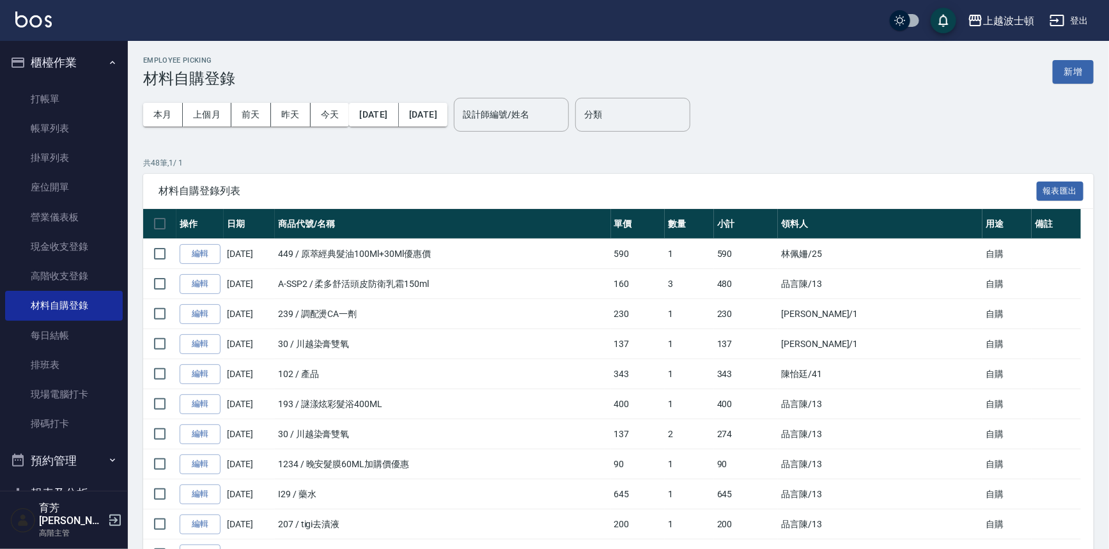
click at [557, 109] on input "設計師編號/姓名" at bounding box center [512, 115] width 104 height 22
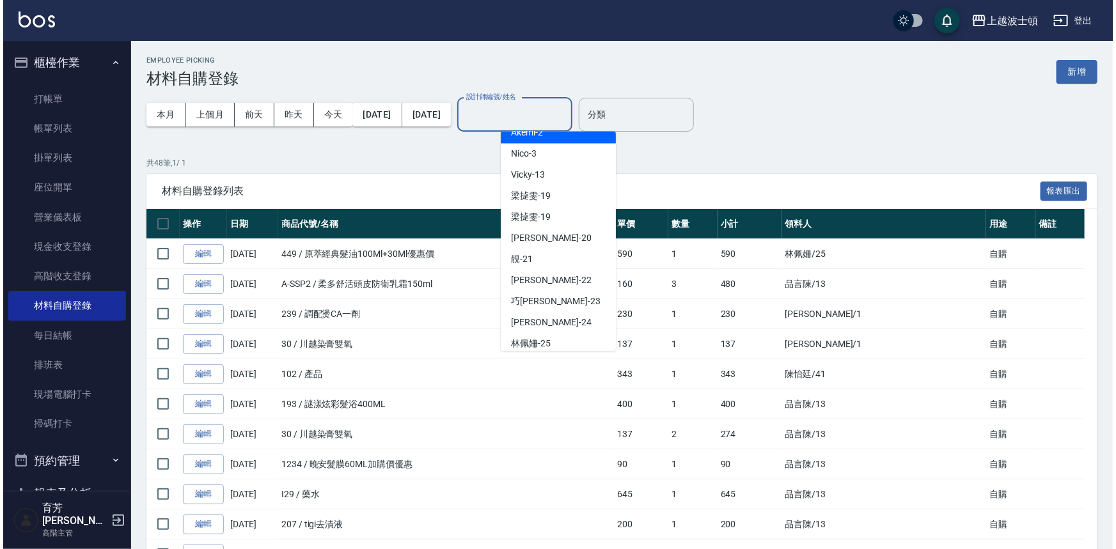
scroll to position [97, 0]
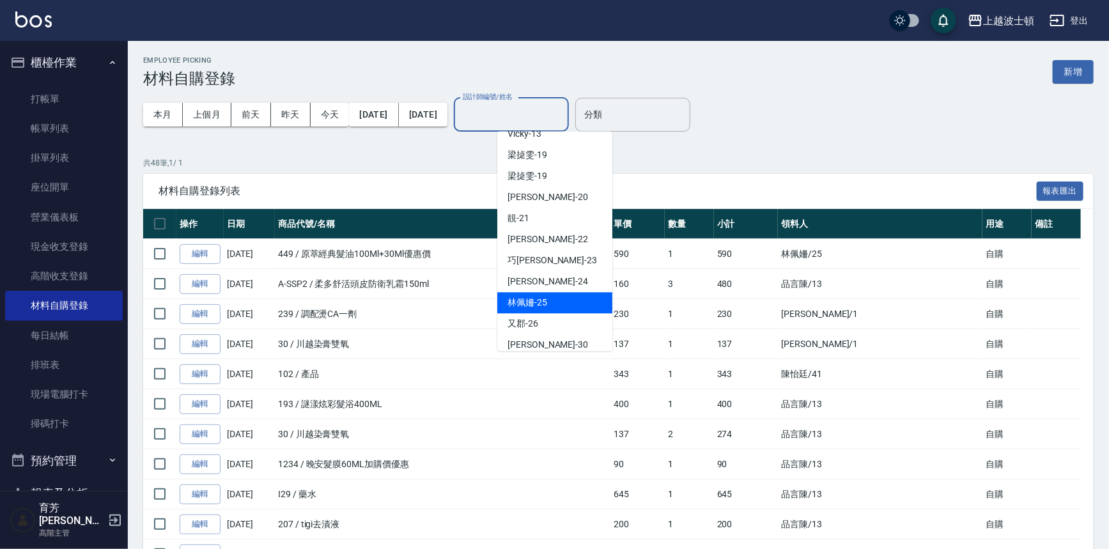
click at [522, 300] on span "[PERSON_NAME]-25" at bounding box center [528, 302] width 40 height 13
type input "[PERSON_NAME]-25"
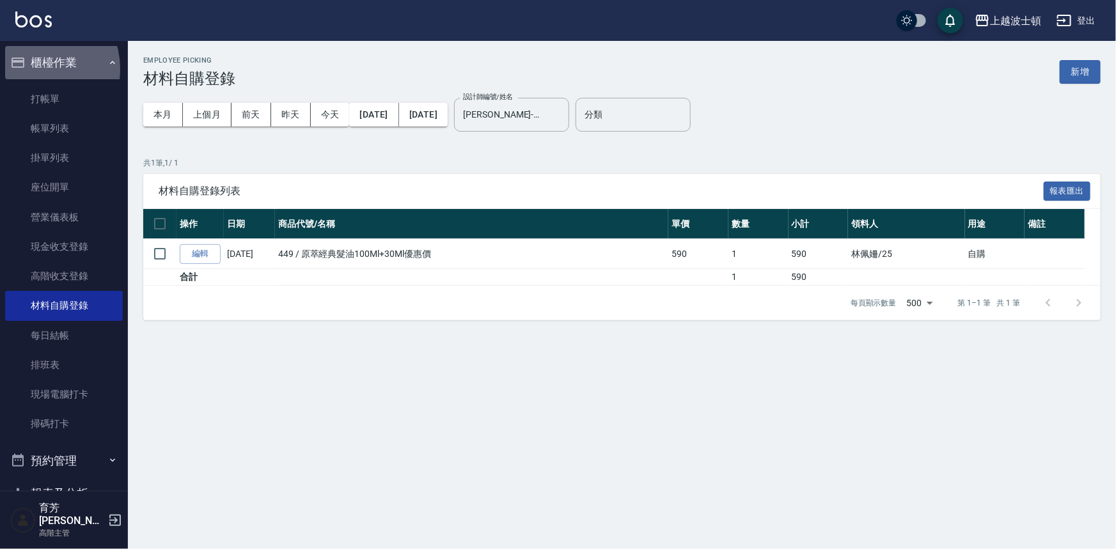
click at [31, 69] on button "櫃檯作業" at bounding box center [64, 62] width 118 height 33
